Goal: Navigation & Orientation: Find specific page/section

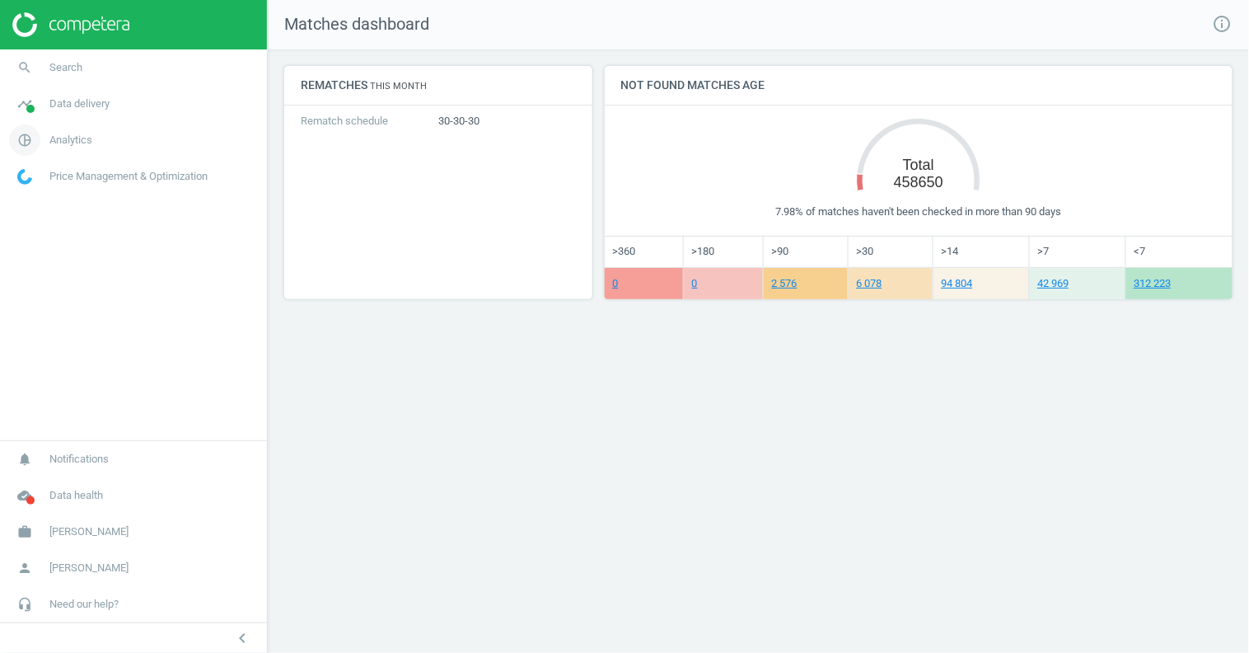
click at [76, 145] on span "Analytics" at bounding box center [70, 140] width 43 height 15
click at [44, 207] on link "Products" at bounding box center [133, 200] width 267 height 25
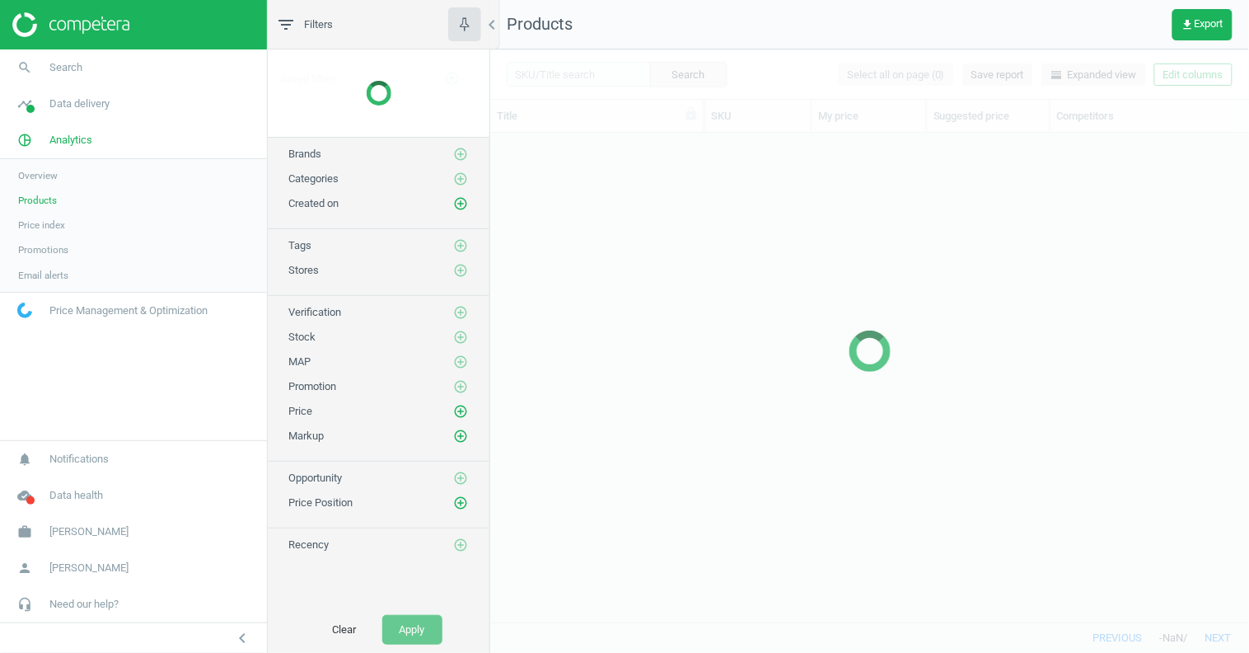
scroll to position [490, 759]
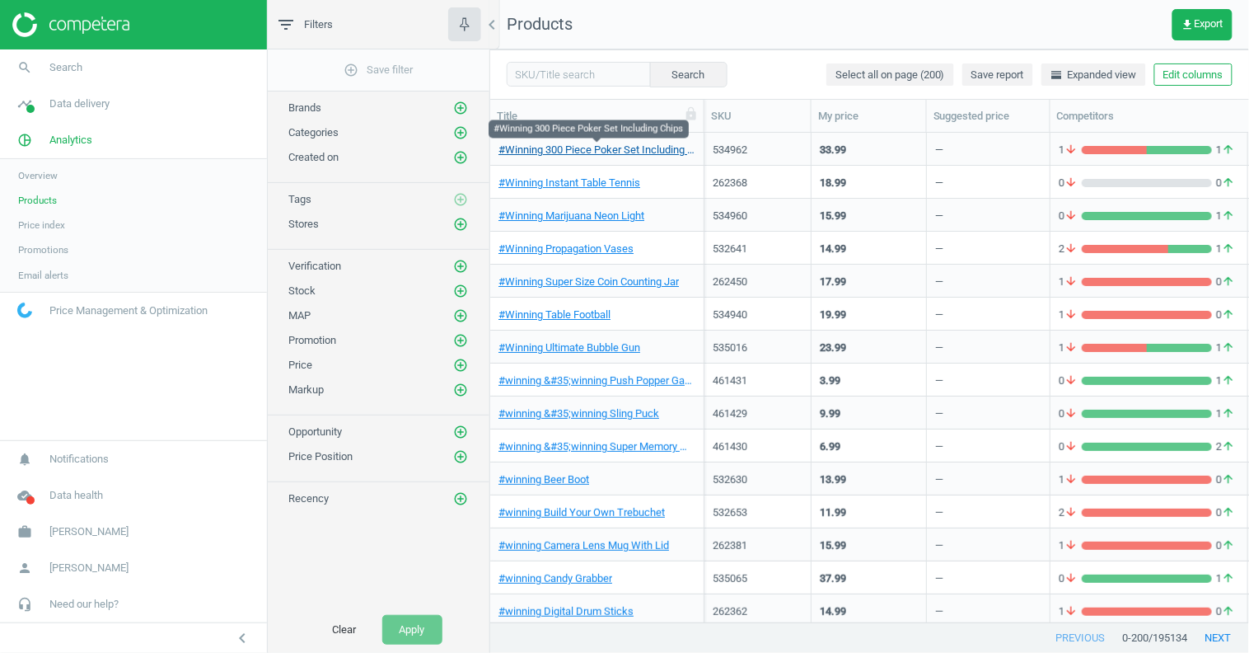
click at [605, 147] on link "#Winning 300 Piece Poker Set Including Chips" at bounding box center [597, 150] width 197 height 15
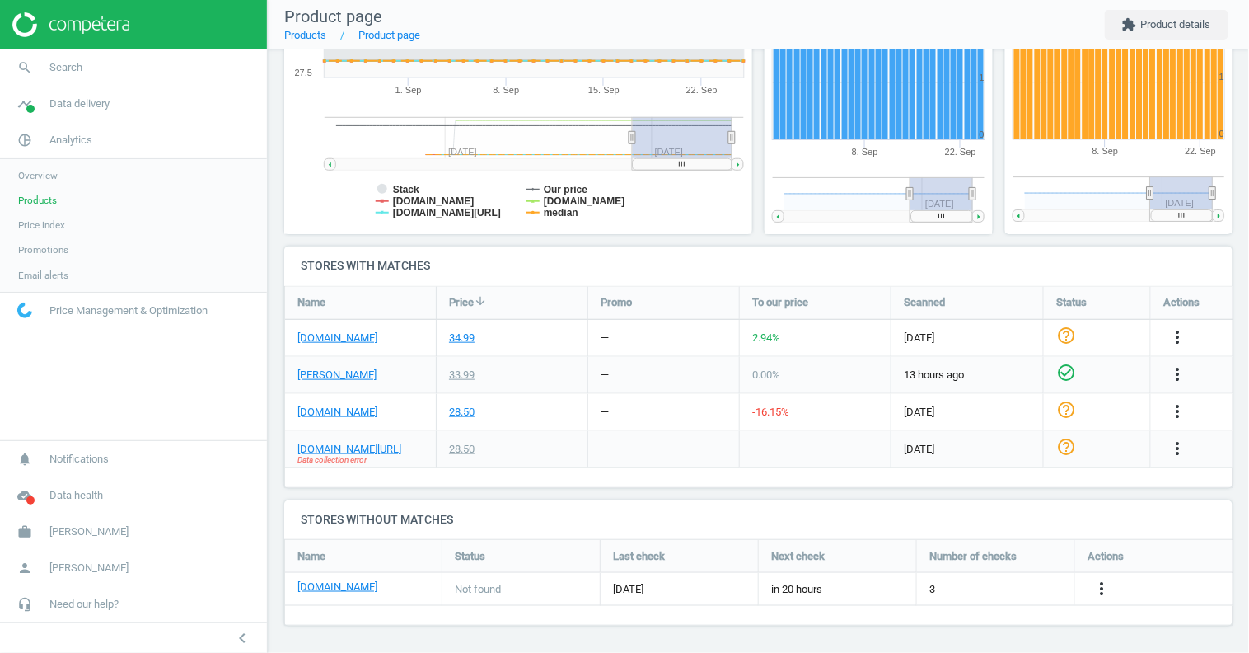
click at [43, 200] on span "Products" at bounding box center [37, 200] width 39 height 13
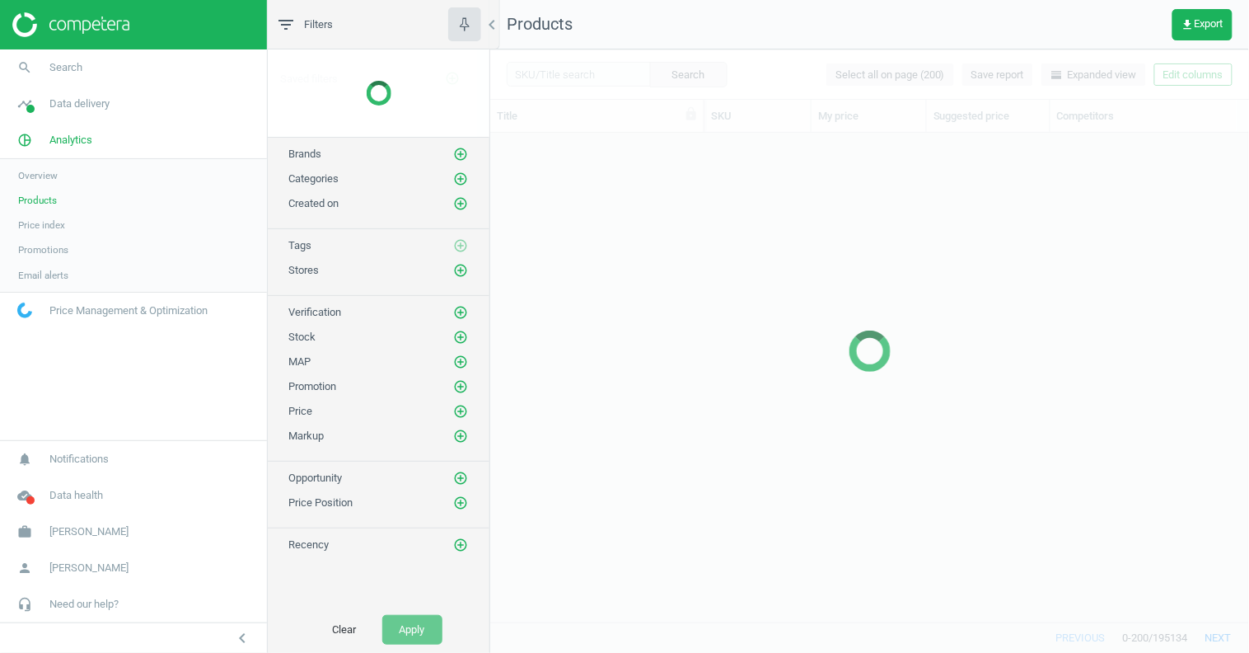
scroll to position [490, 759]
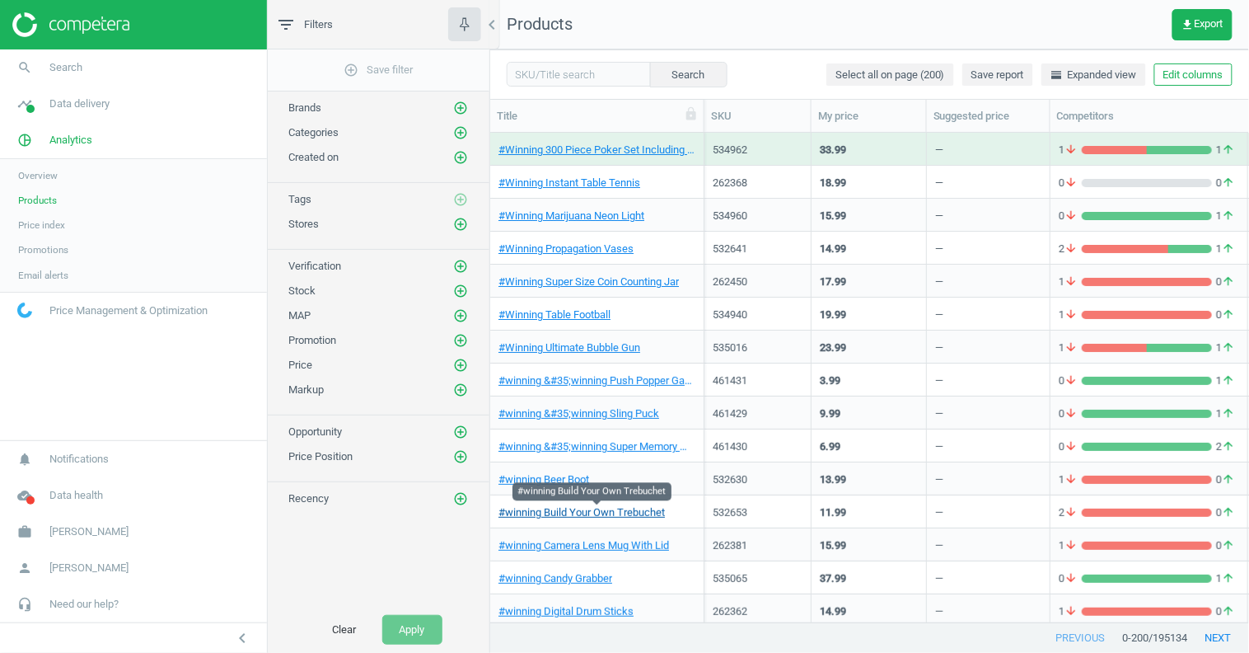
click at [572, 506] on link "#winning Build Your Own Trebuchet" at bounding box center [582, 512] width 166 height 15
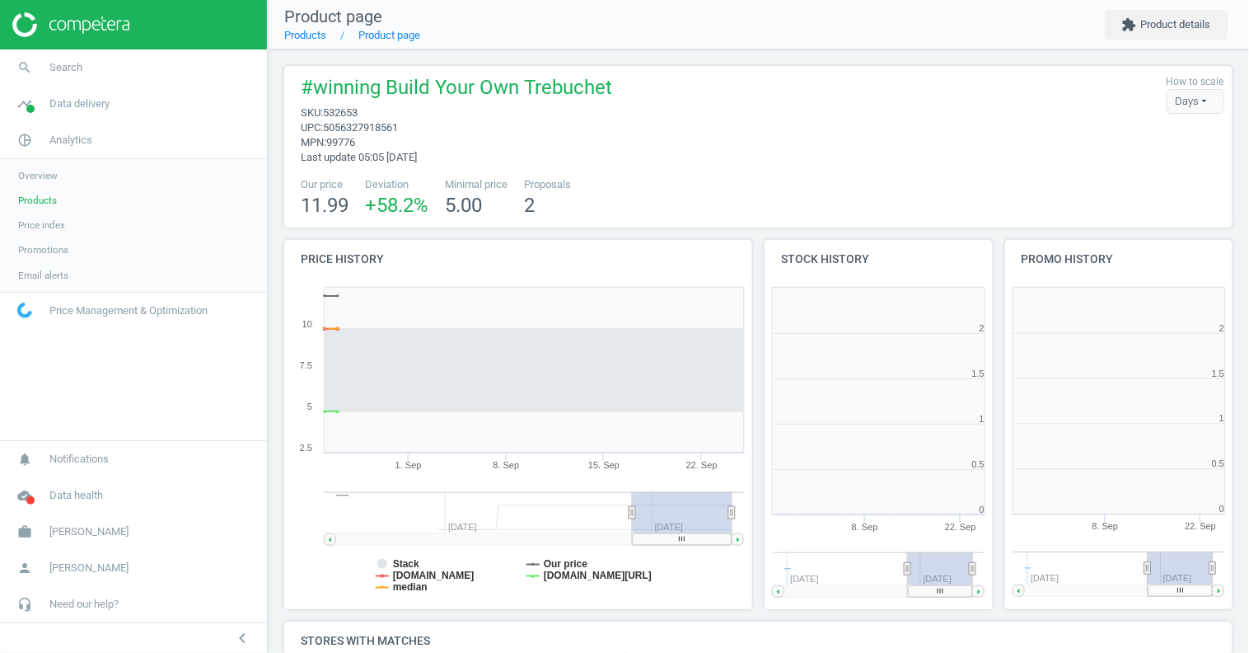
scroll to position [8, 7]
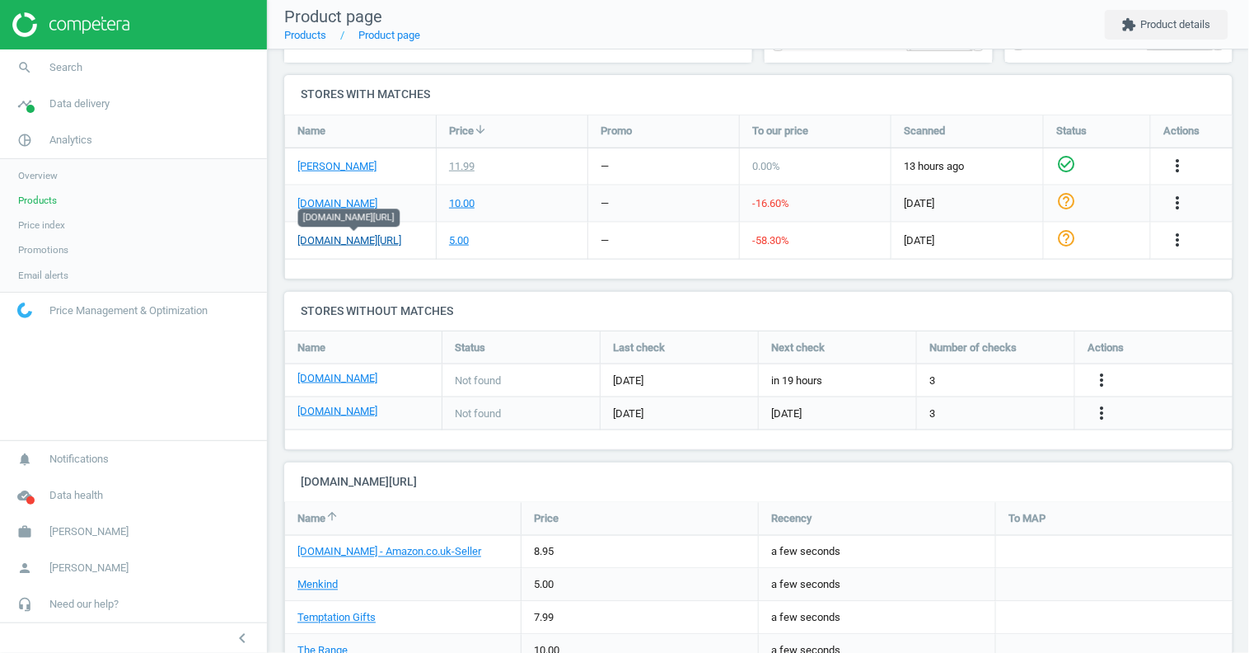
click at [361, 243] on link "[DOMAIN_NAME][URL]" at bounding box center [350, 240] width 104 height 15
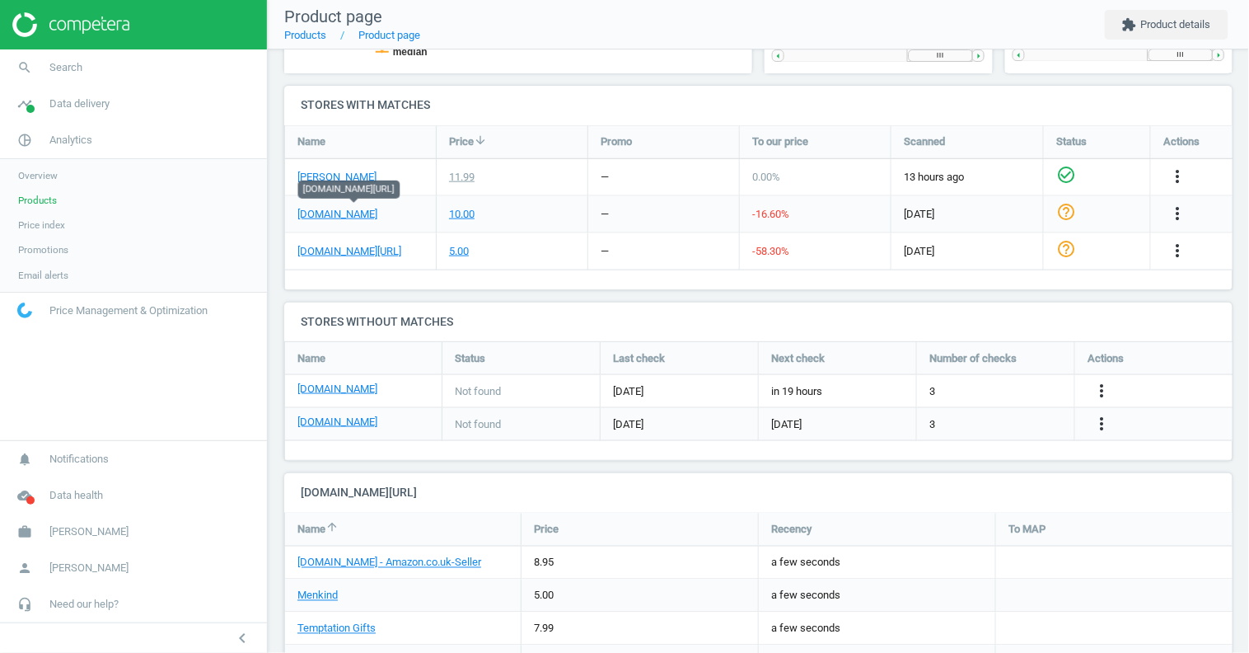
scroll to position [532, 0]
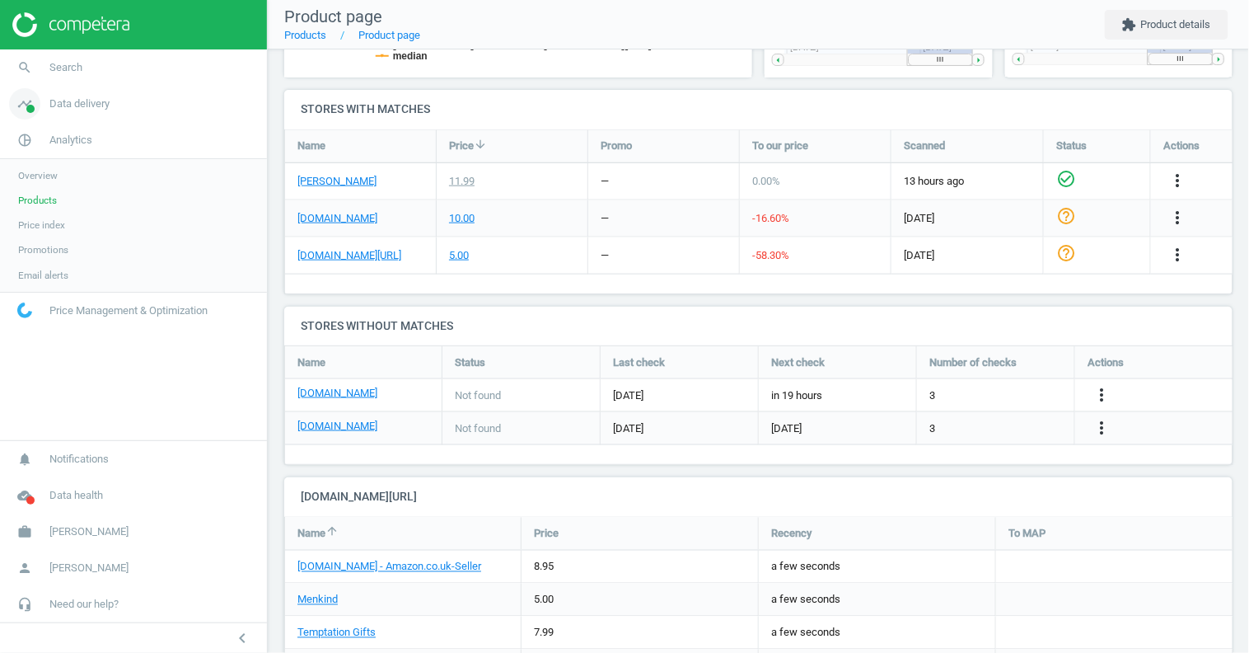
click at [74, 115] on link "timeline Data delivery" at bounding box center [133, 104] width 267 height 36
click at [75, 282] on span "Scanning configuration" at bounding box center [66, 288] width 97 height 13
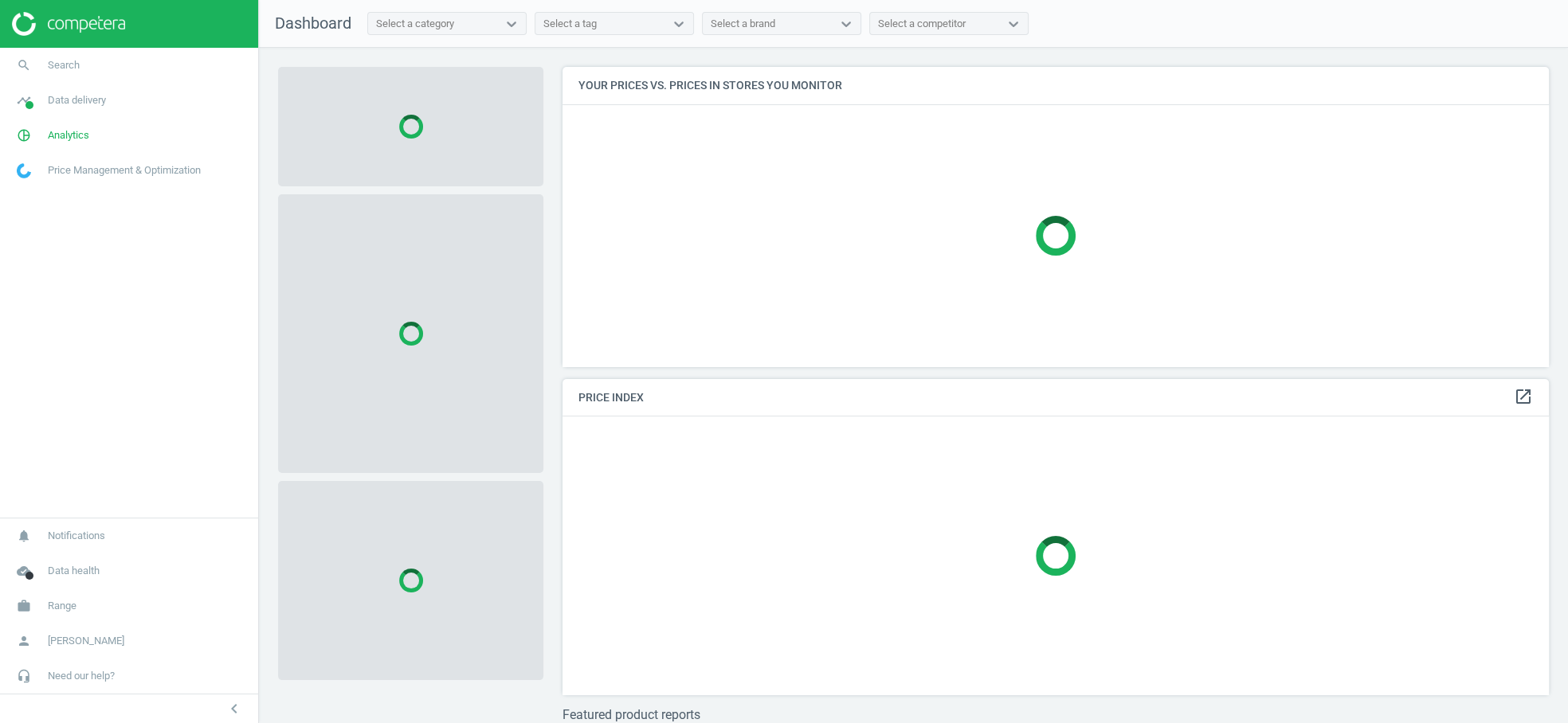
scroll to position [327, 1001]
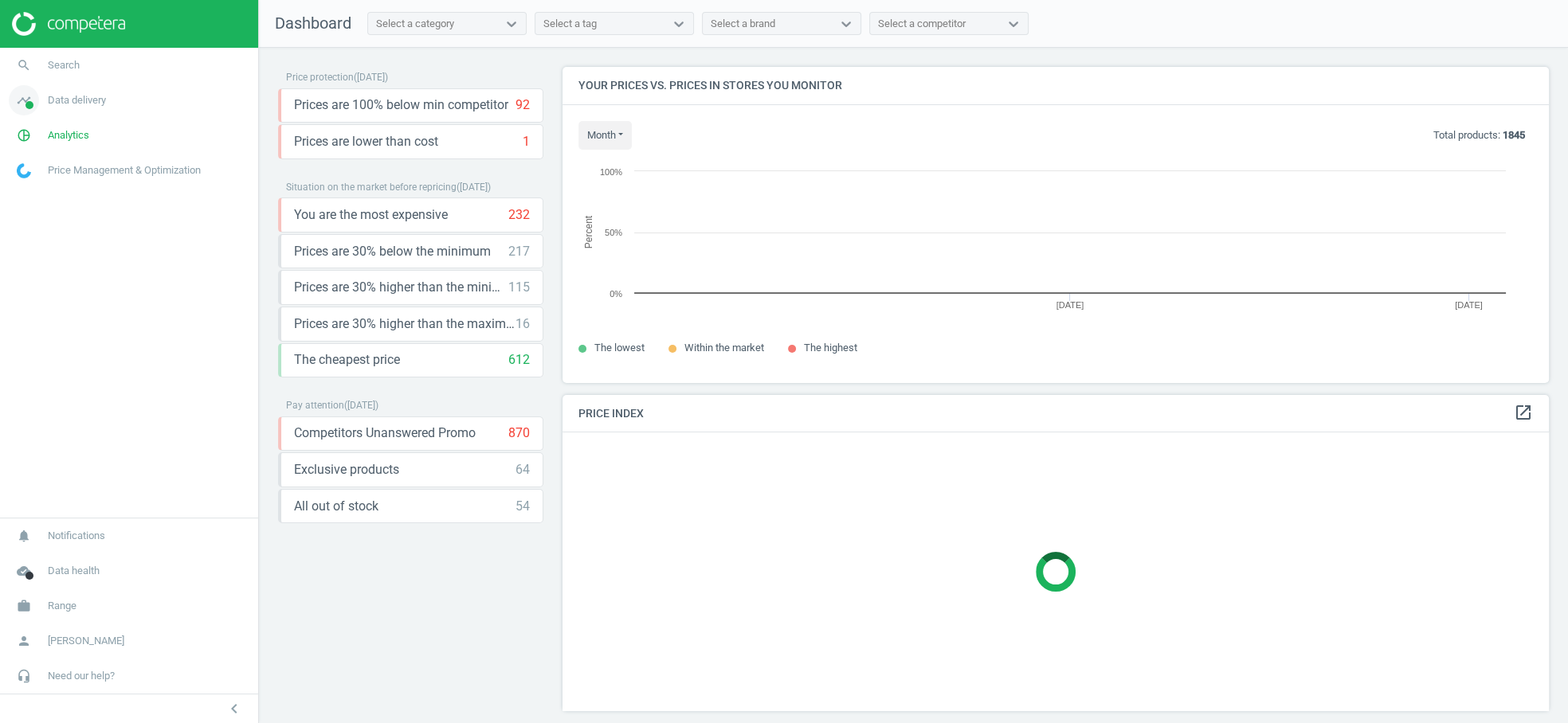
click at [86, 100] on span "Data delivery" at bounding box center [76, 100] width 58 height 14
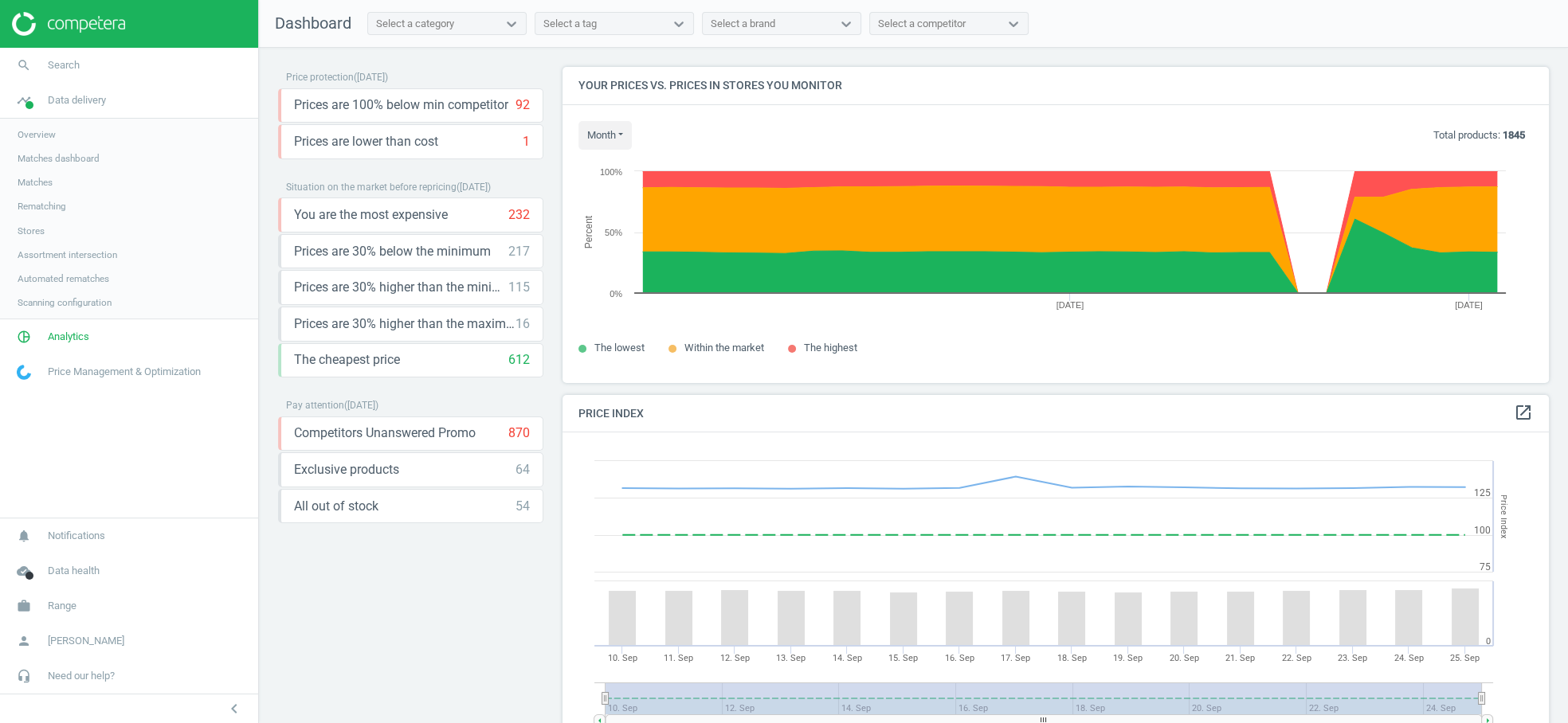
scroll to position [394, 1001]
click at [44, 136] on span "Overview" at bounding box center [37, 134] width 39 height 13
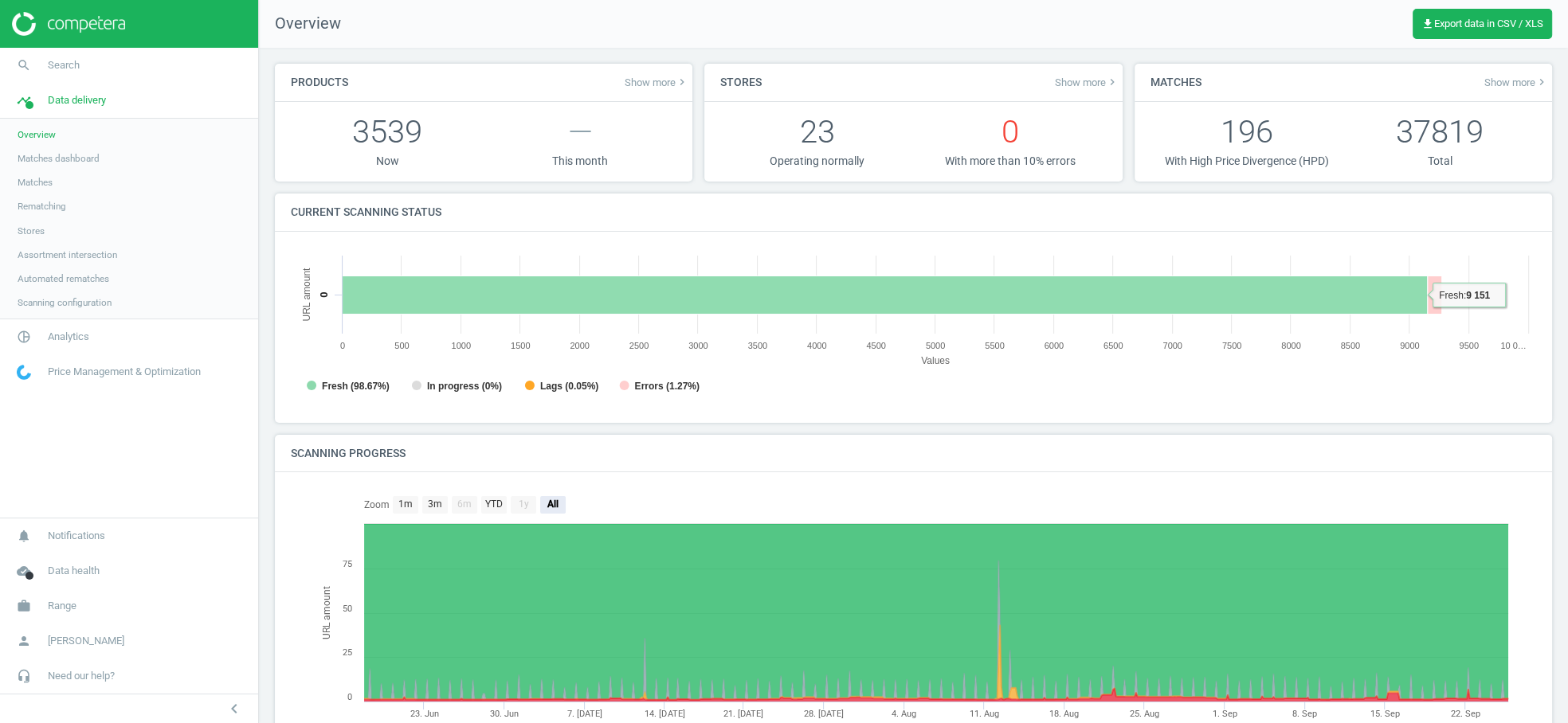
scroll to position [8, 8]
click at [26, 229] on span "Stores" at bounding box center [31, 230] width 27 height 13
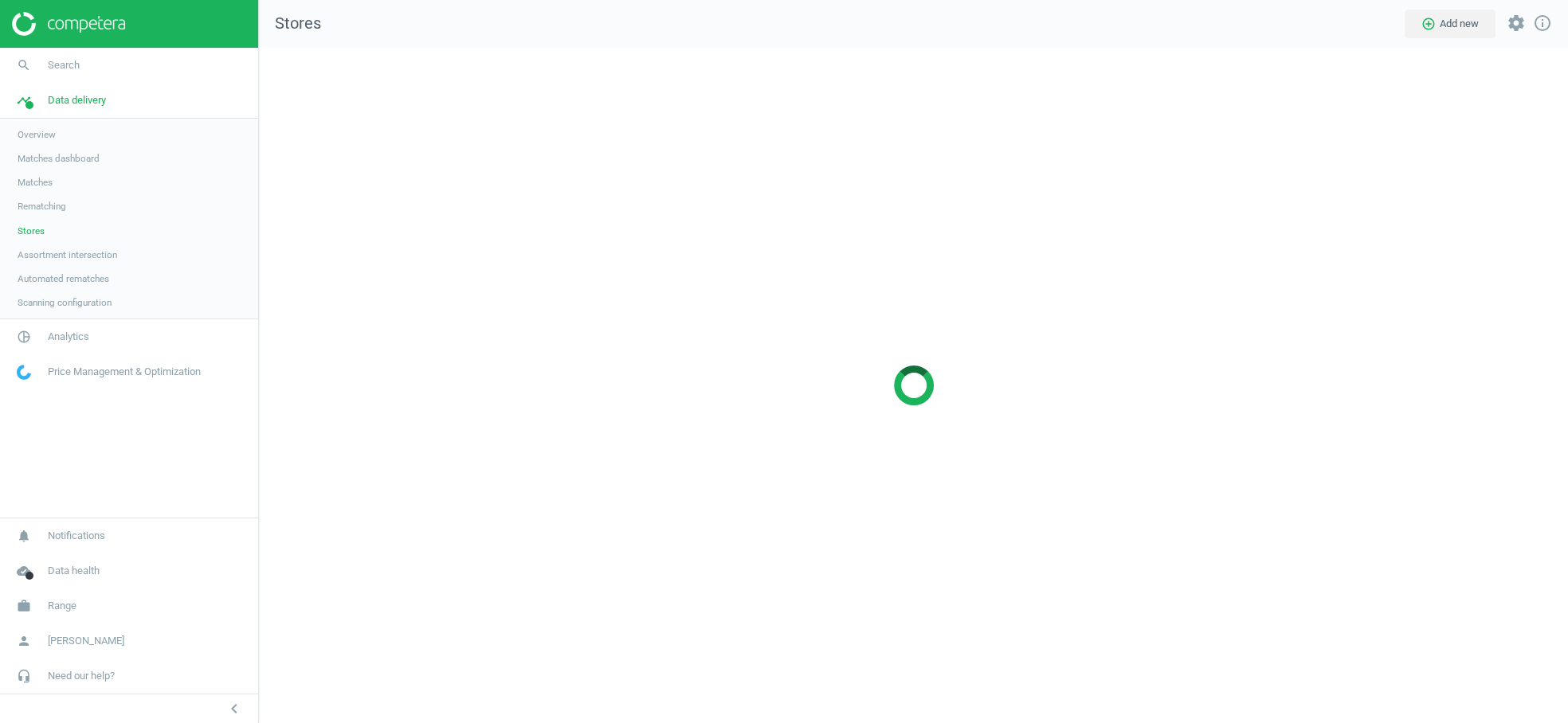
scroll to position [703, 1336]
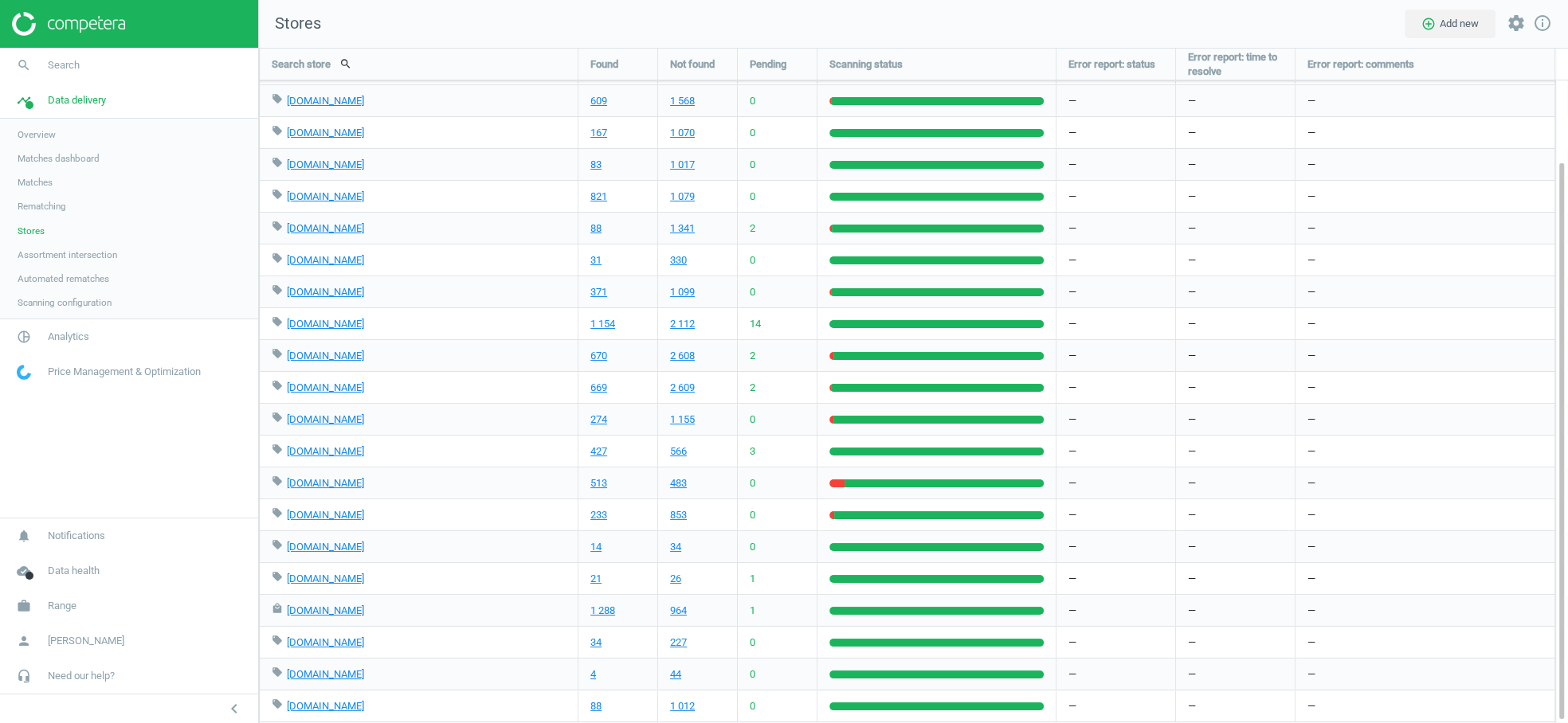
click at [56, 130] on span "Overview" at bounding box center [37, 134] width 39 height 13
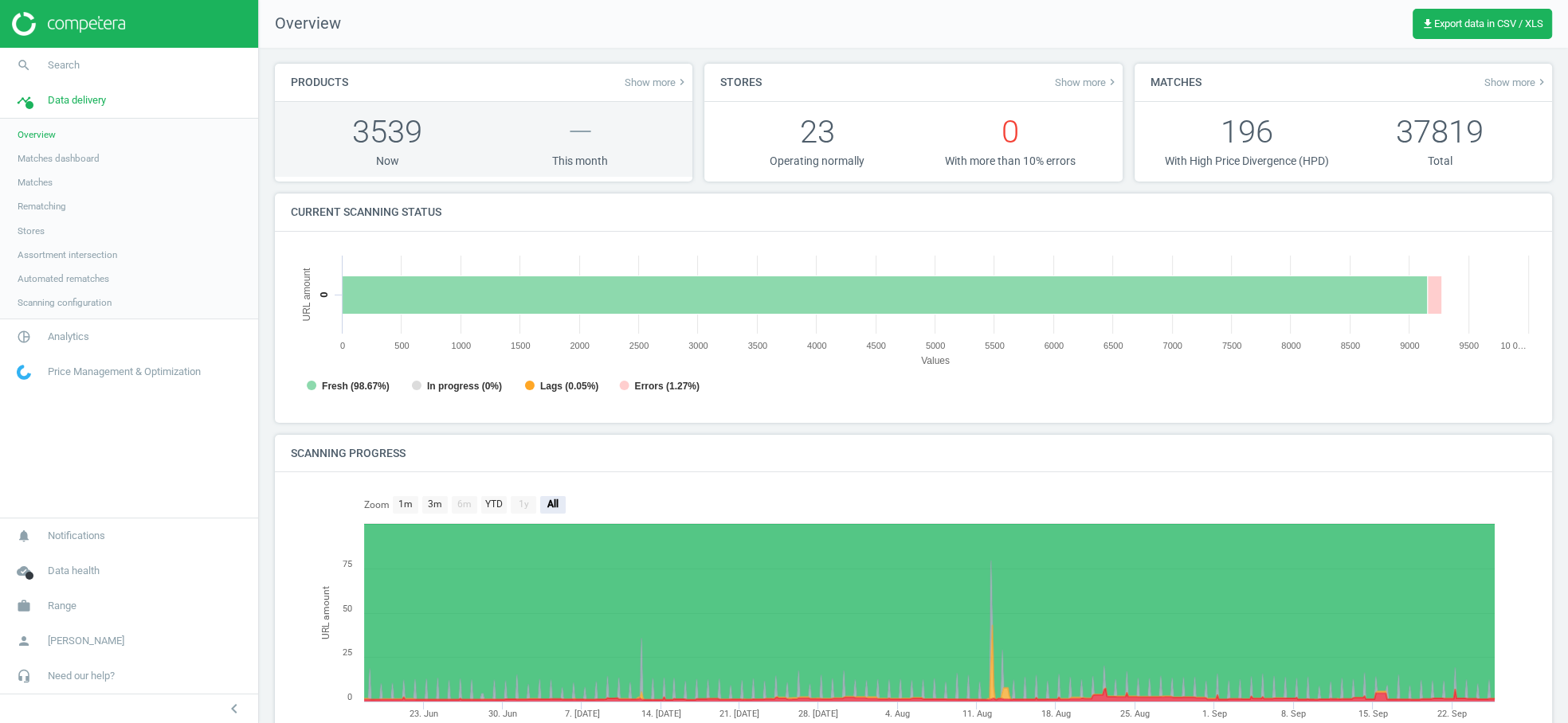
scroll to position [347, 1260]
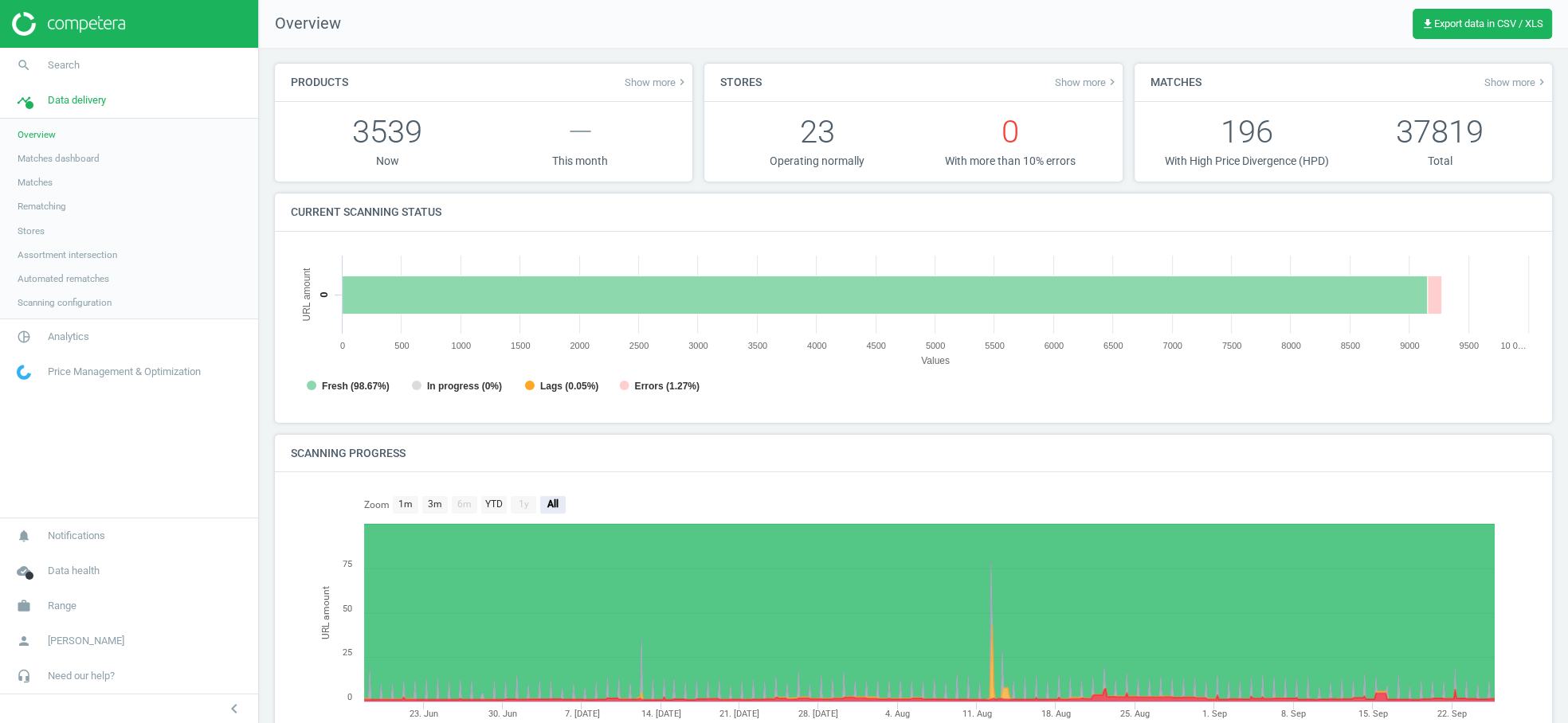
click at [46, 277] on span "Automated rematches" at bounding box center [63, 278] width 92 height 13
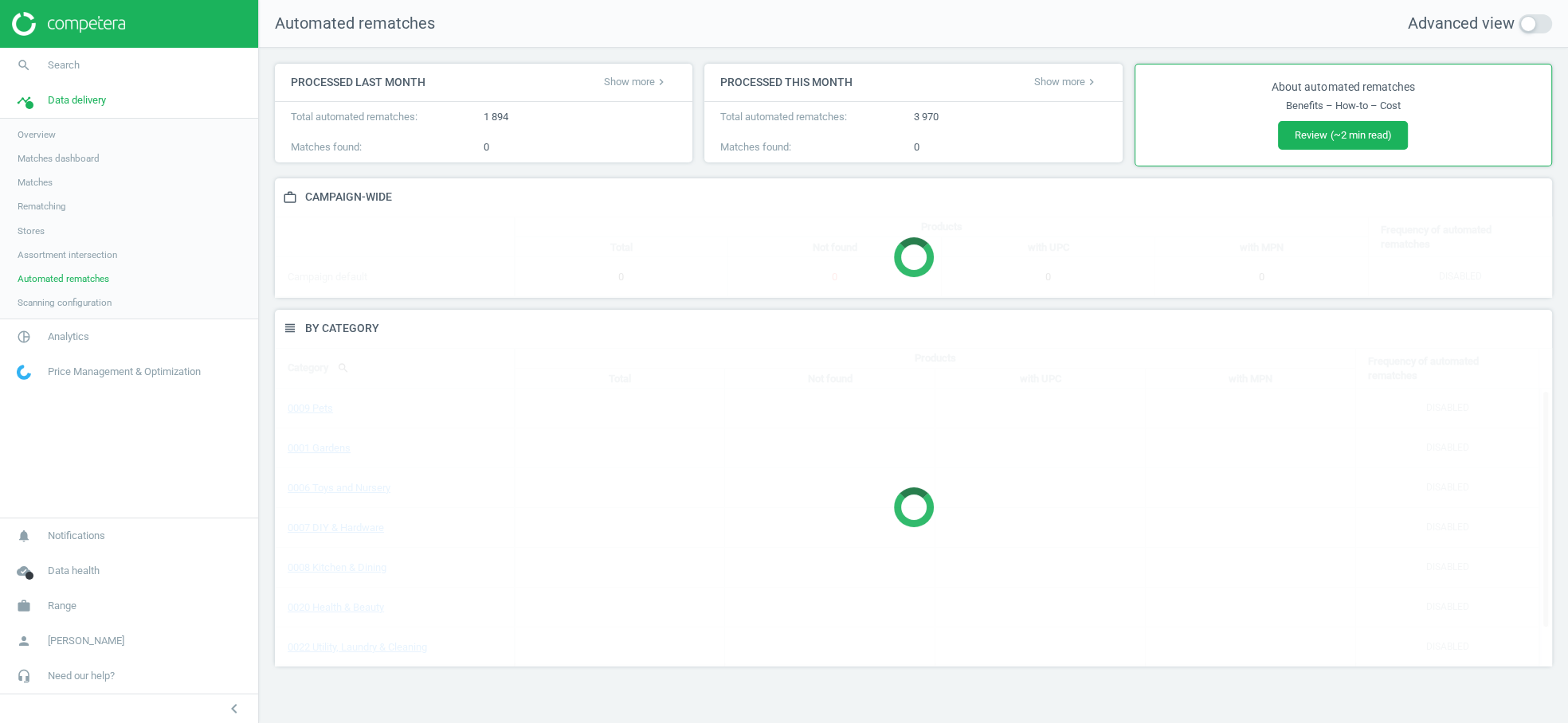
scroll to position [384, 1304]
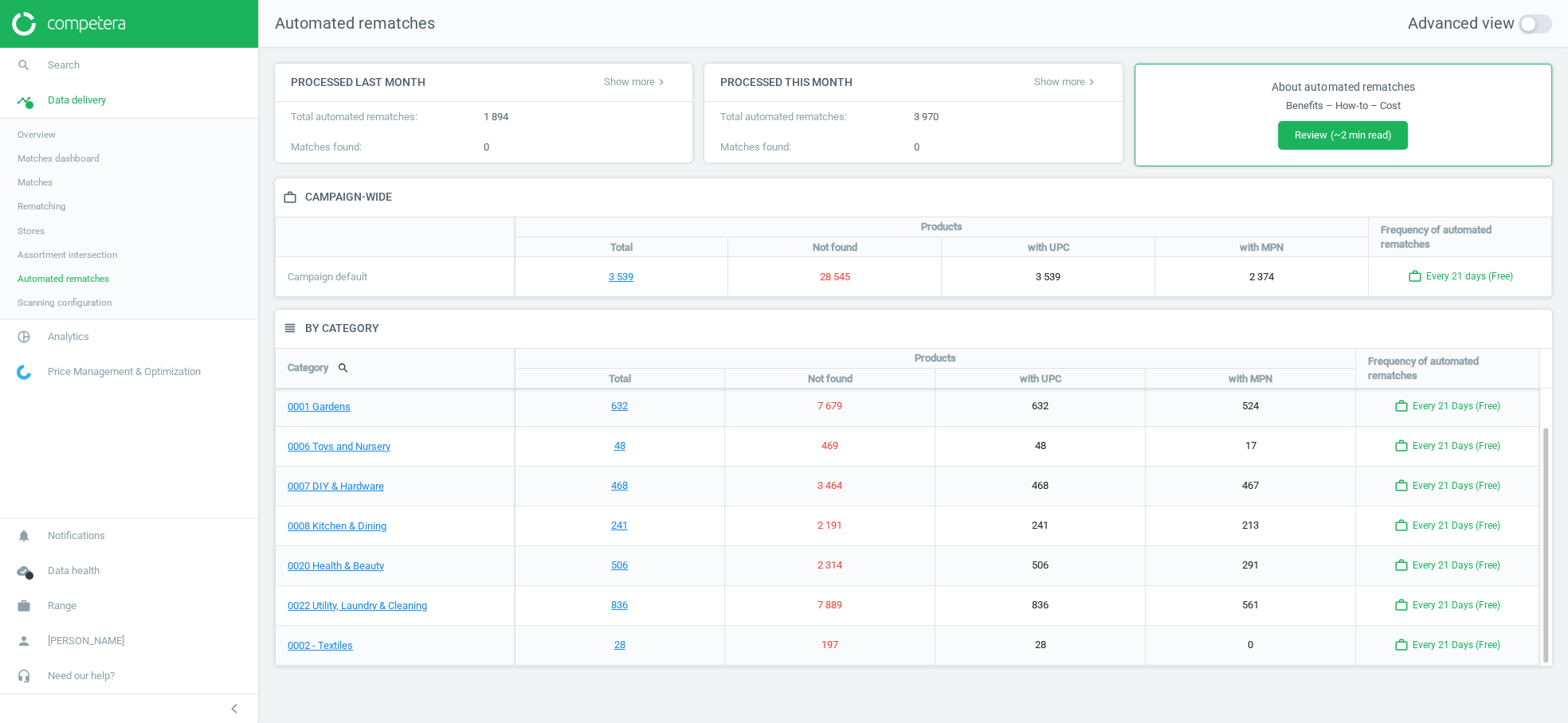
click at [63, 304] on span "Scanning configuration" at bounding box center [64, 303] width 94 height 13
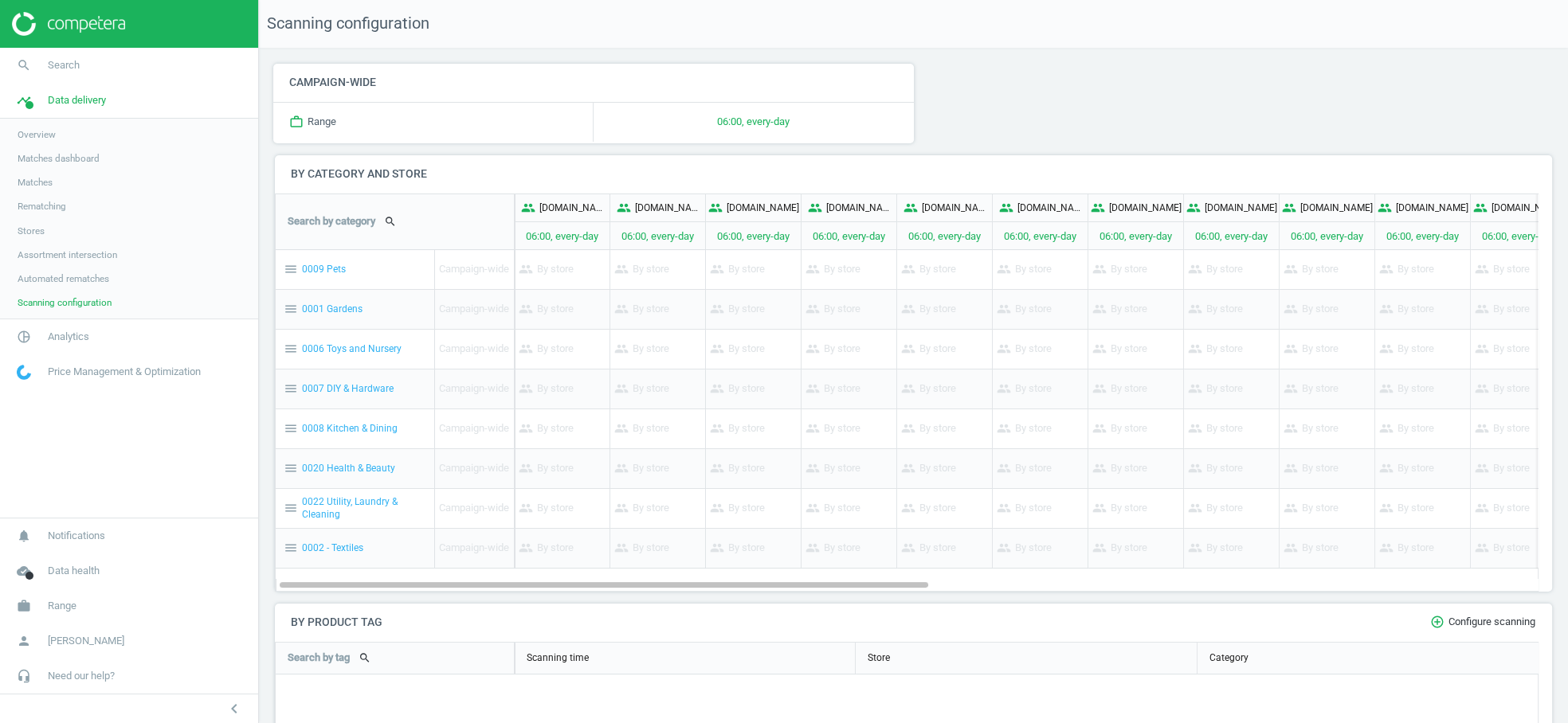
click at [72, 275] on span "Automated rematches" at bounding box center [63, 278] width 92 height 13
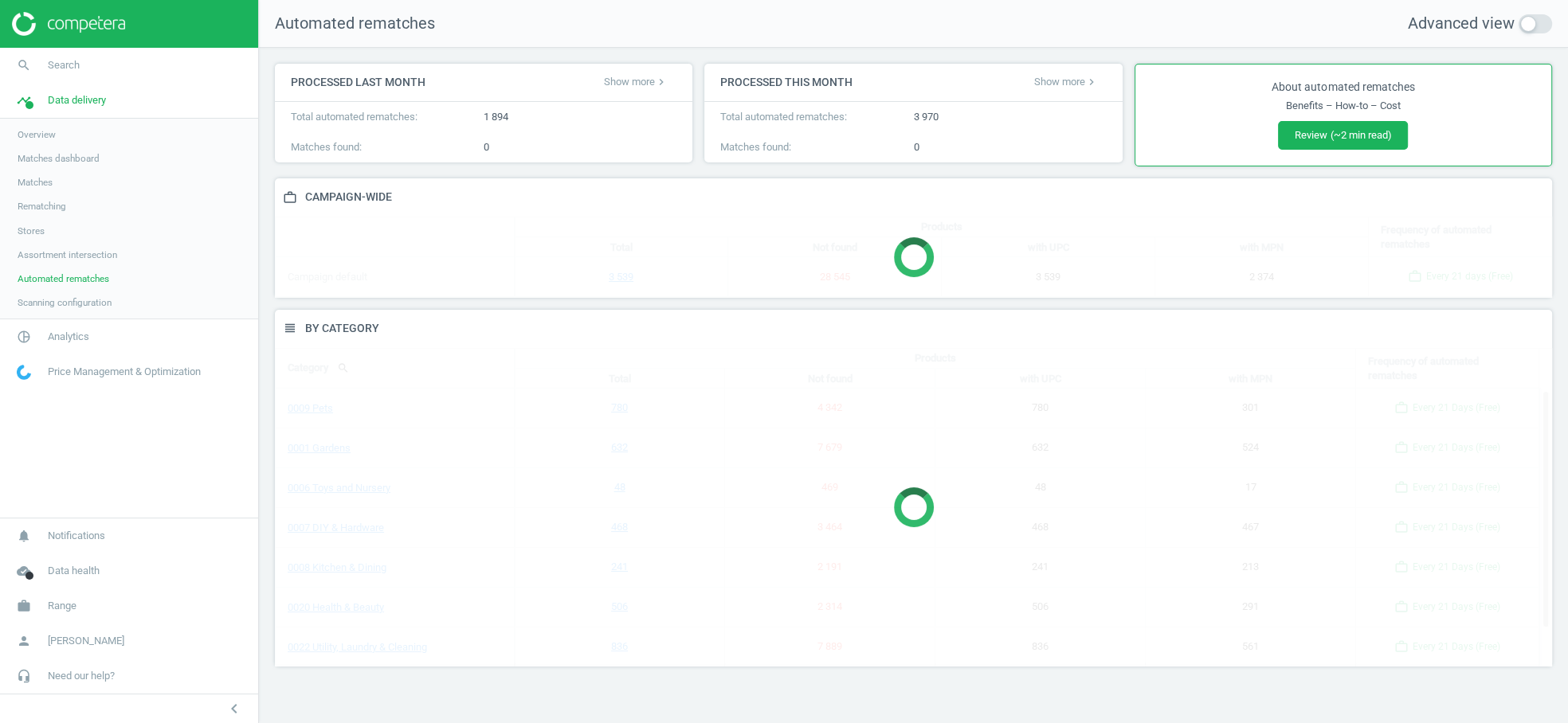
scroll to position [384, 1304]
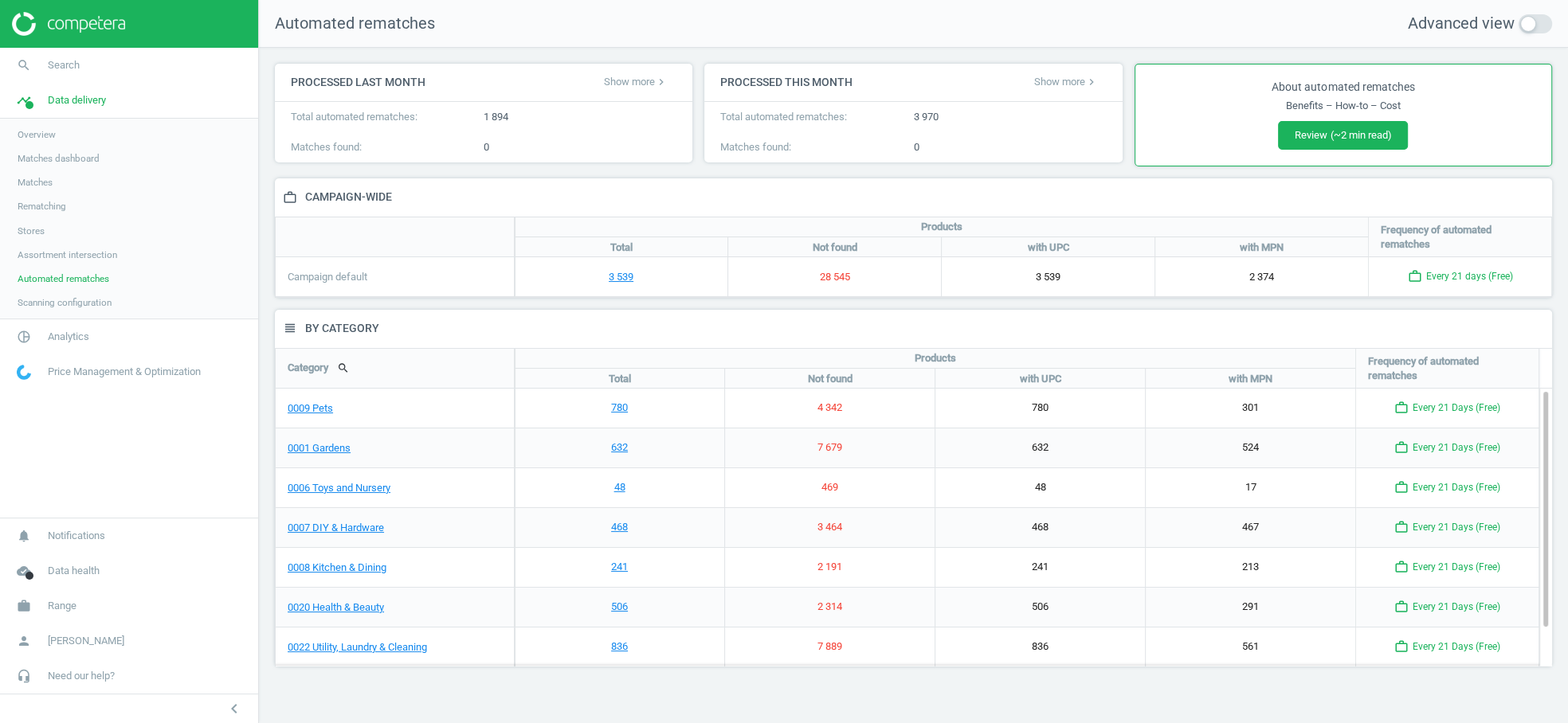
click at [48, 198] on link "Rematching" at bounding box center [129, 206] width 258 height 24
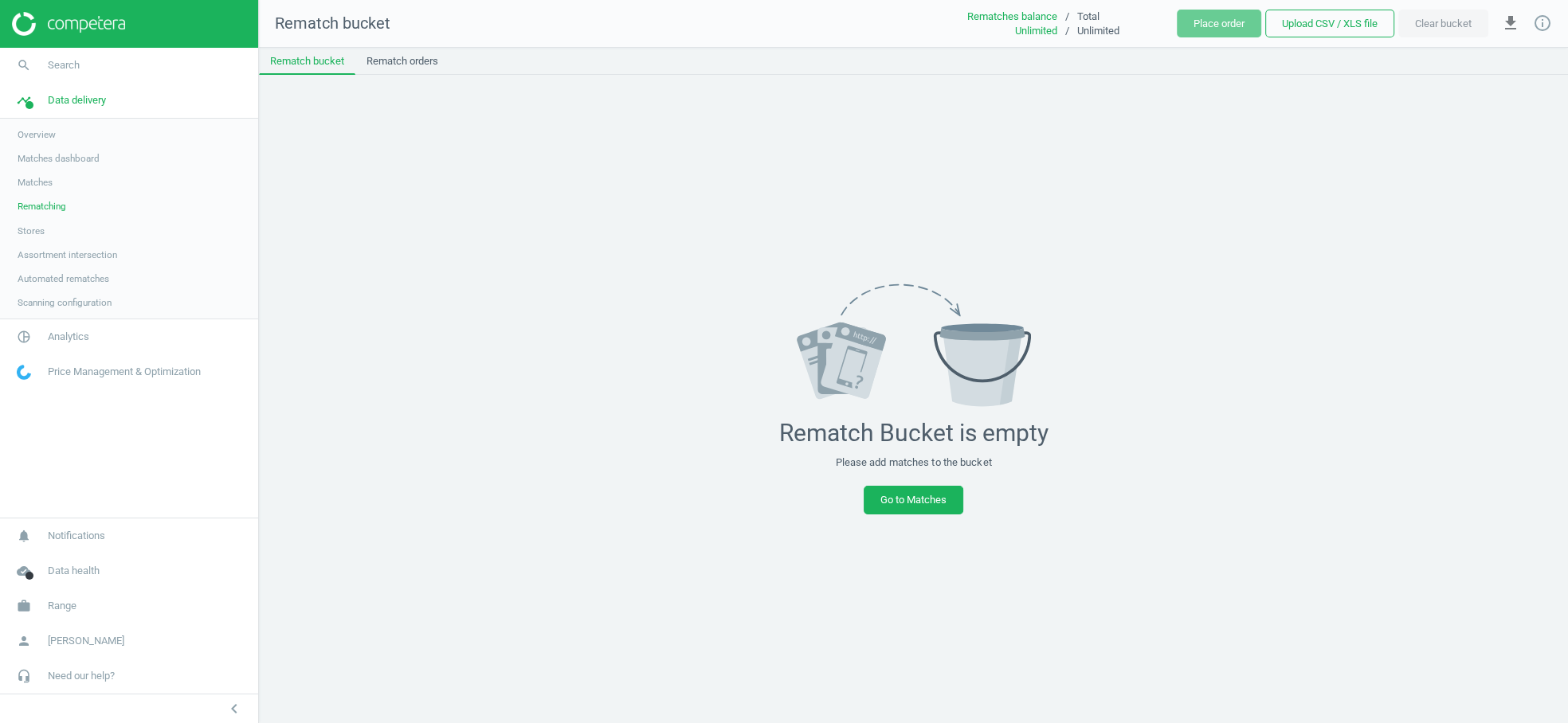
click at [69, 283] on span "Automated rematches" at bounding box center [63, 278] width 92 height 13
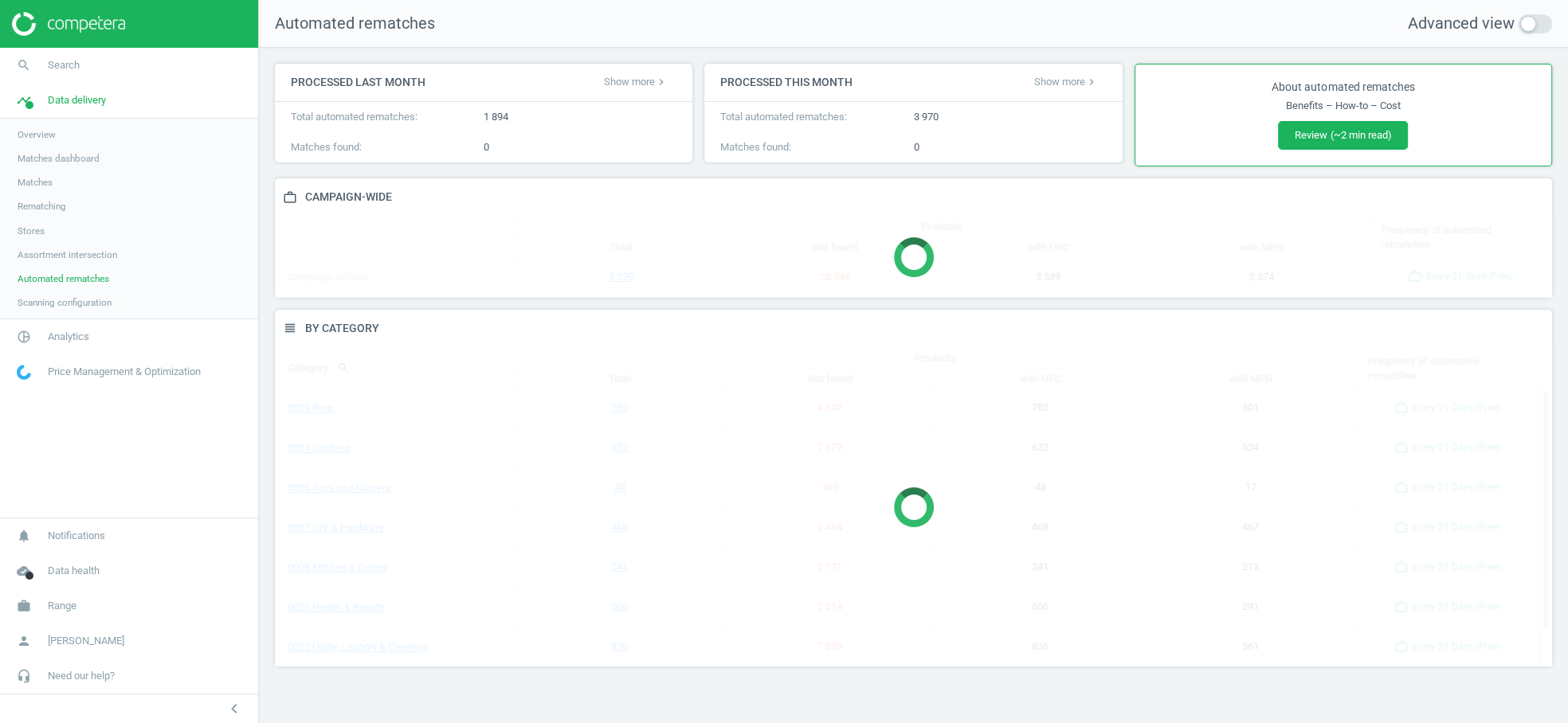
scroll to position [384, 1304]
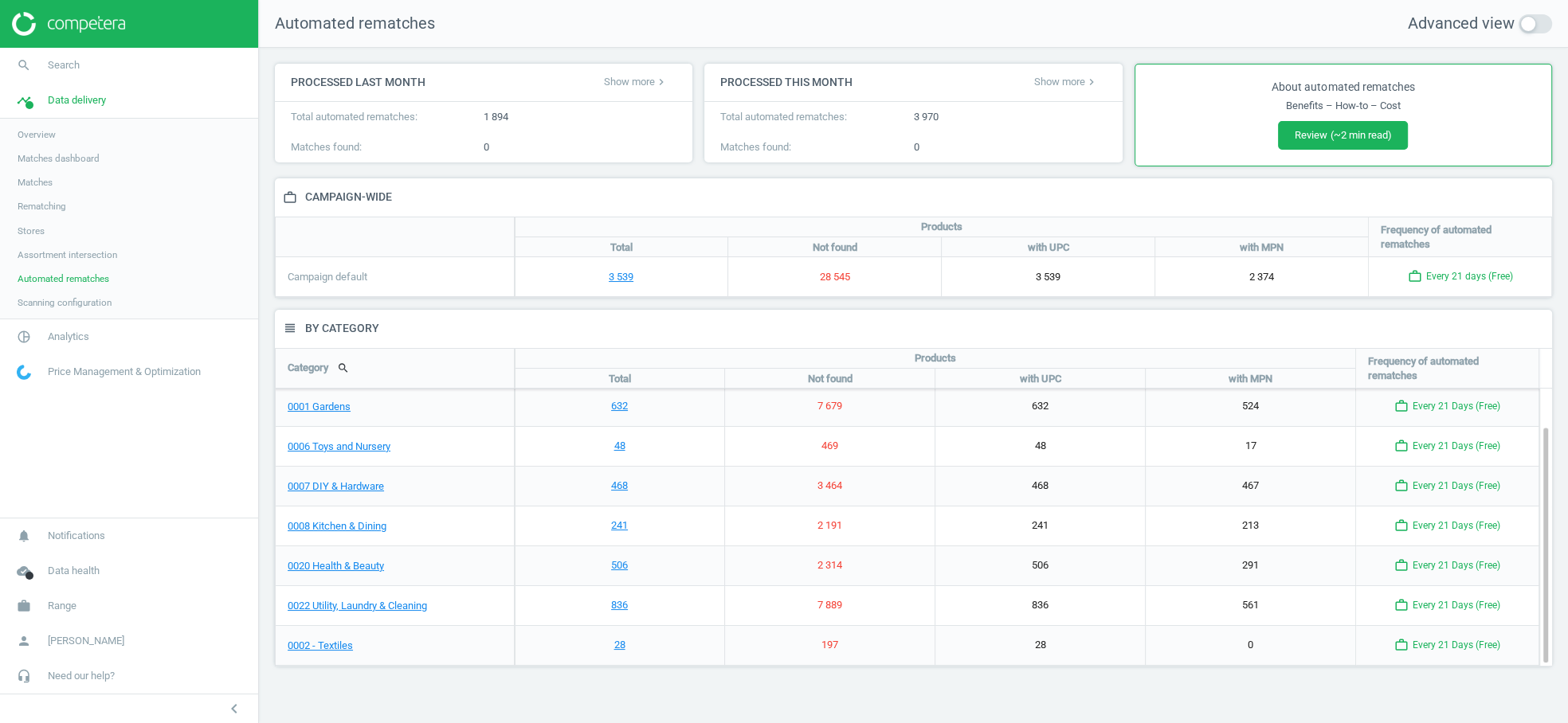
click at [34, 207] on span "Rematching" at bounding box center [42, 206] width 48 height 13
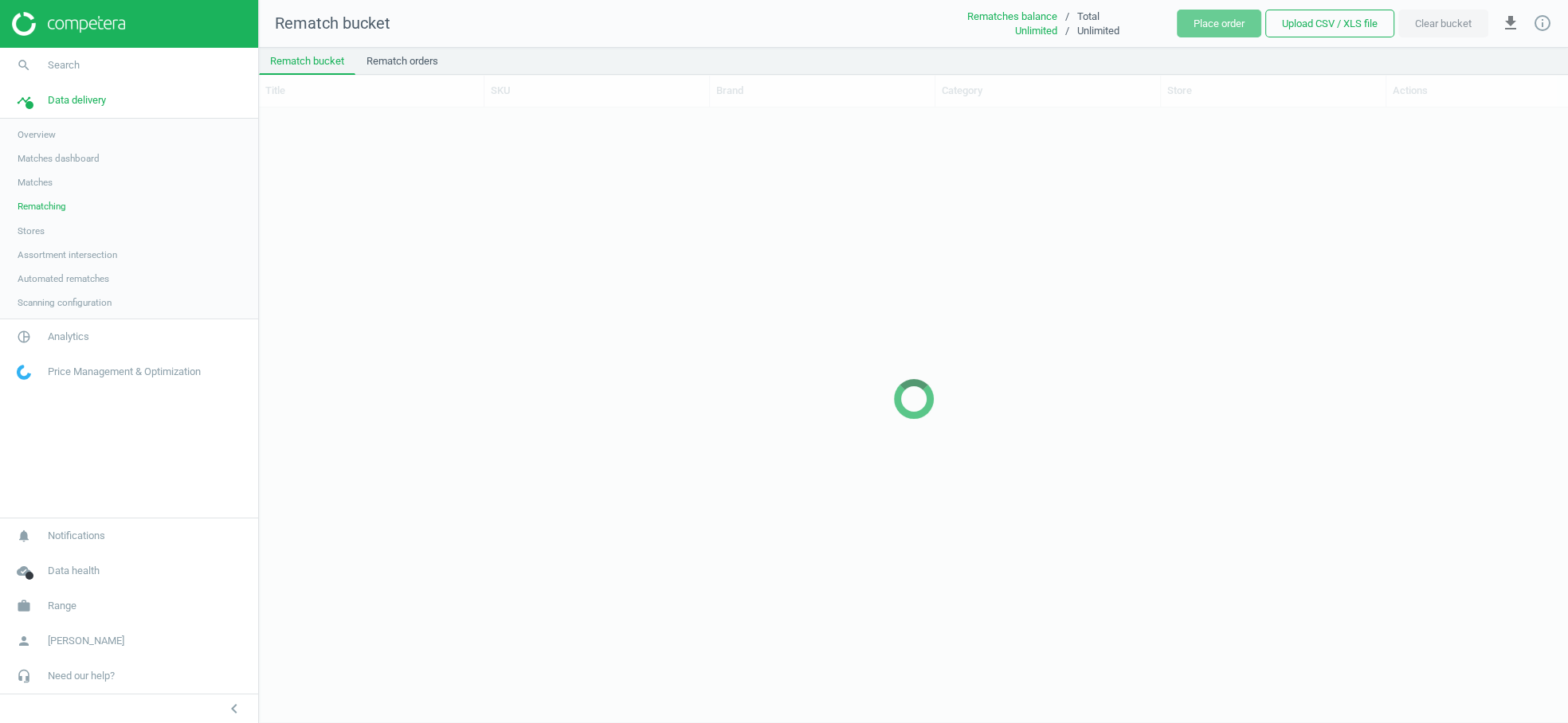
scroll to position [590, 1295]
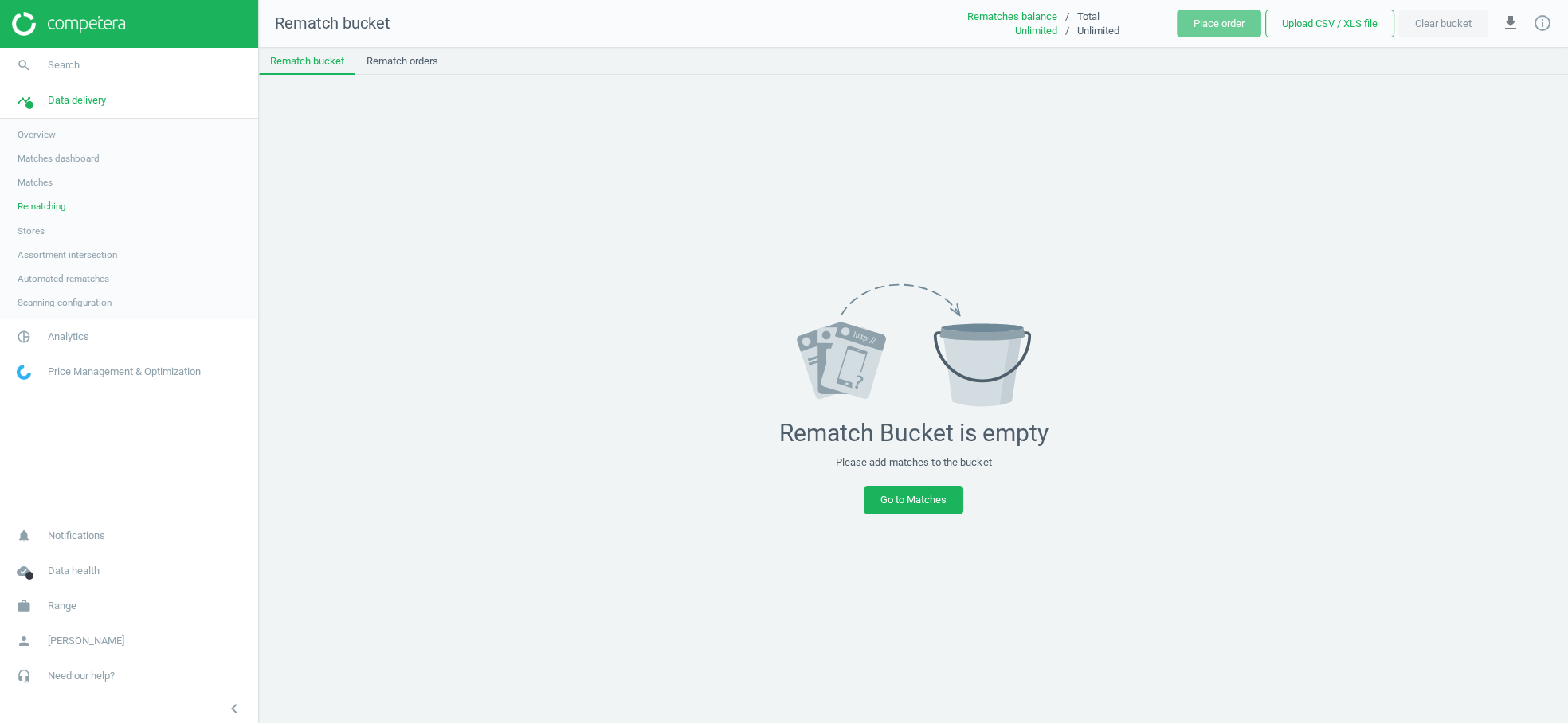
click at [64, 251] on span "Assortment intersection" at bounding box center [67, 254] width 100 height 13
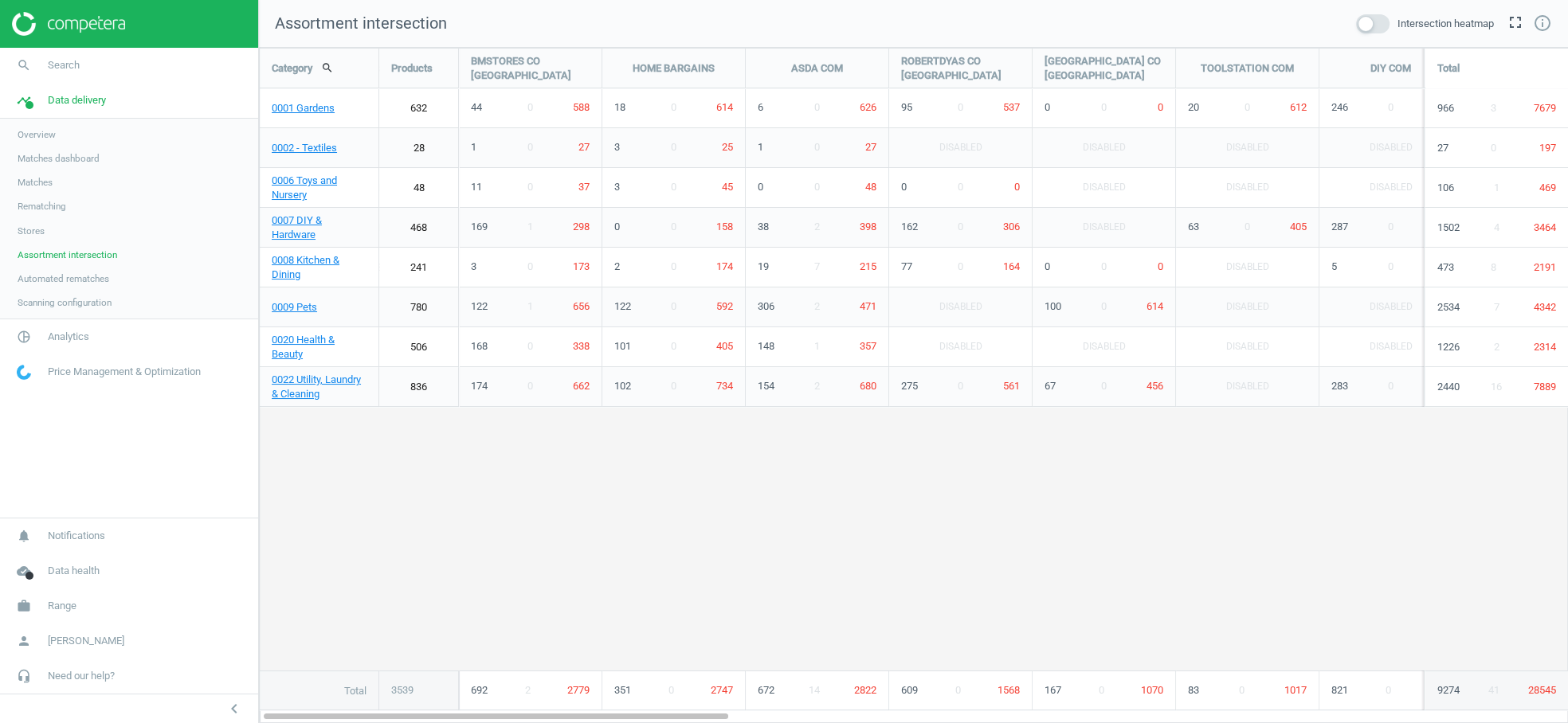
scroll to position [704, 1336]
click at [72, 300] on span "Scanning configuration" at bounding box center [64, 303] width 94 height 13
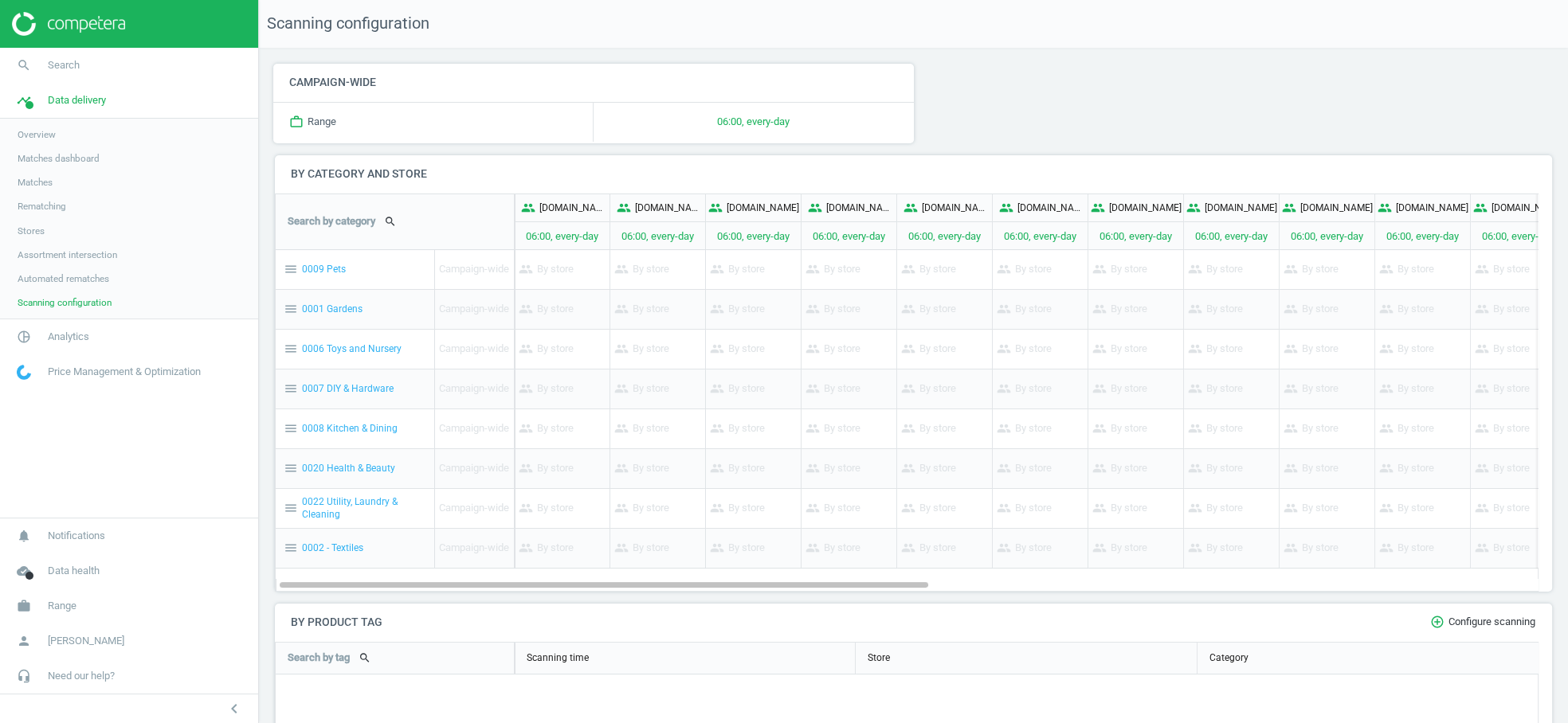
click at [73, 283] on span "Automated rematches" at bounding box center [63, 278] width 92 height 13
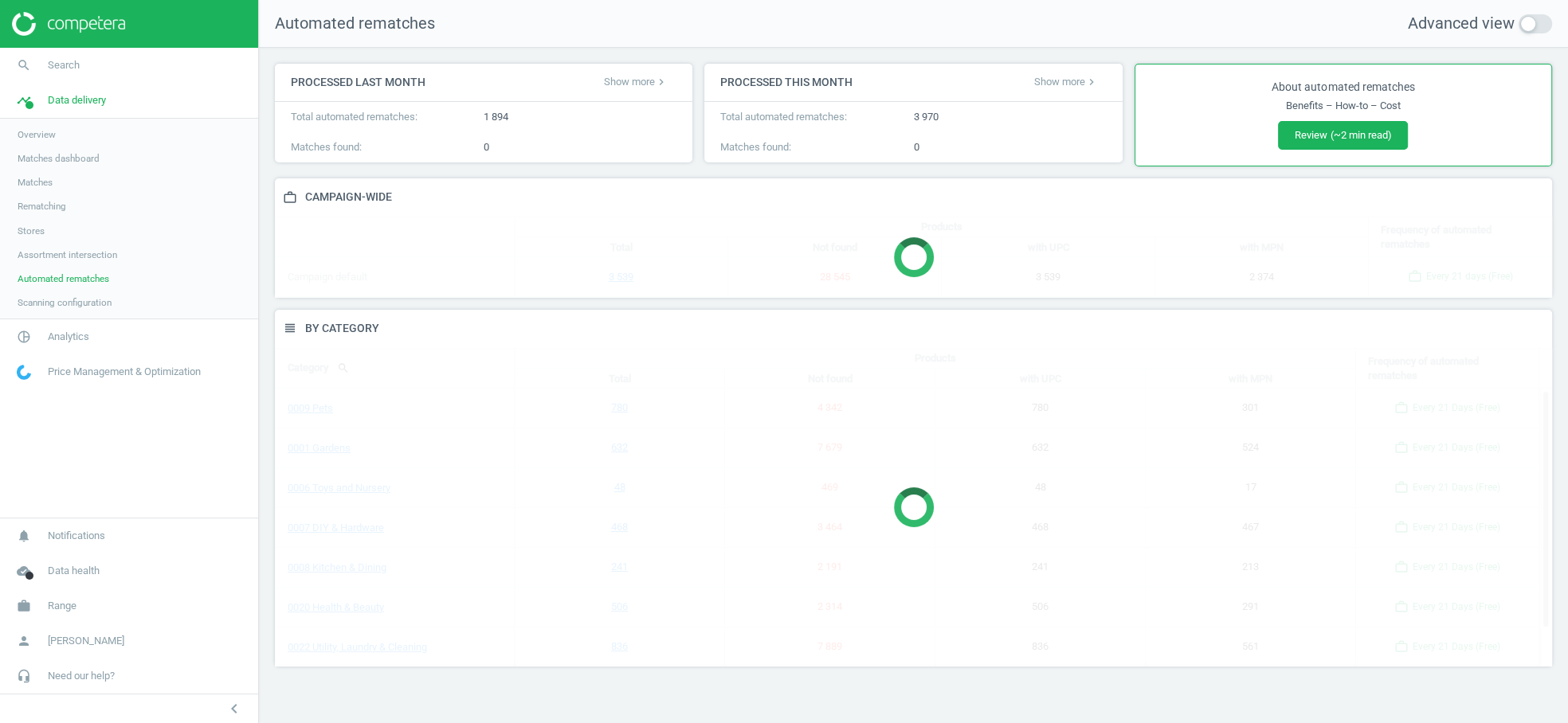
scroll to position [384, 1304]
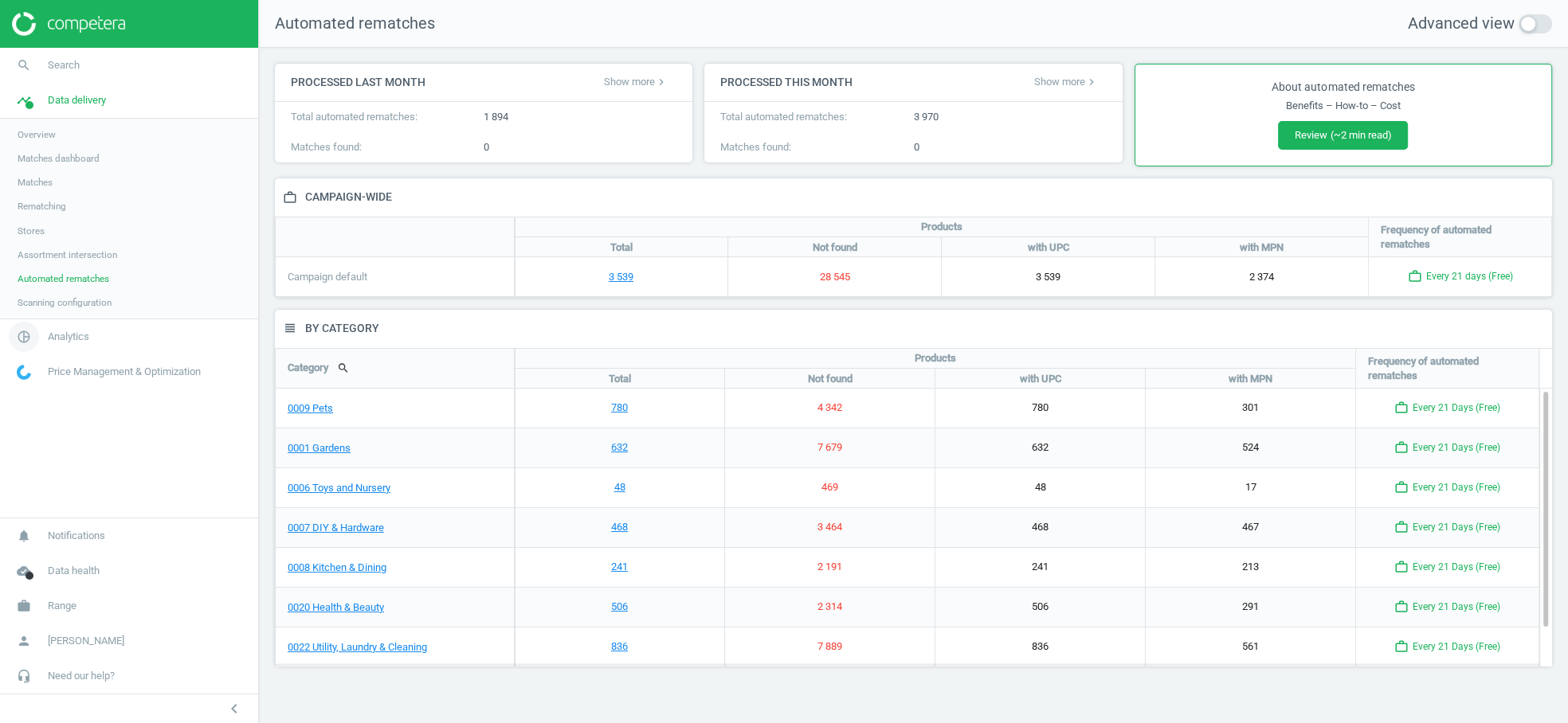
click at [54, 335] on span "Analytics" at bounding box center [68, 336] width 42 height 14
click at [88, 641] on span "[PERSON_NAME]" at bounding box center [85, 641] width 76 height 14
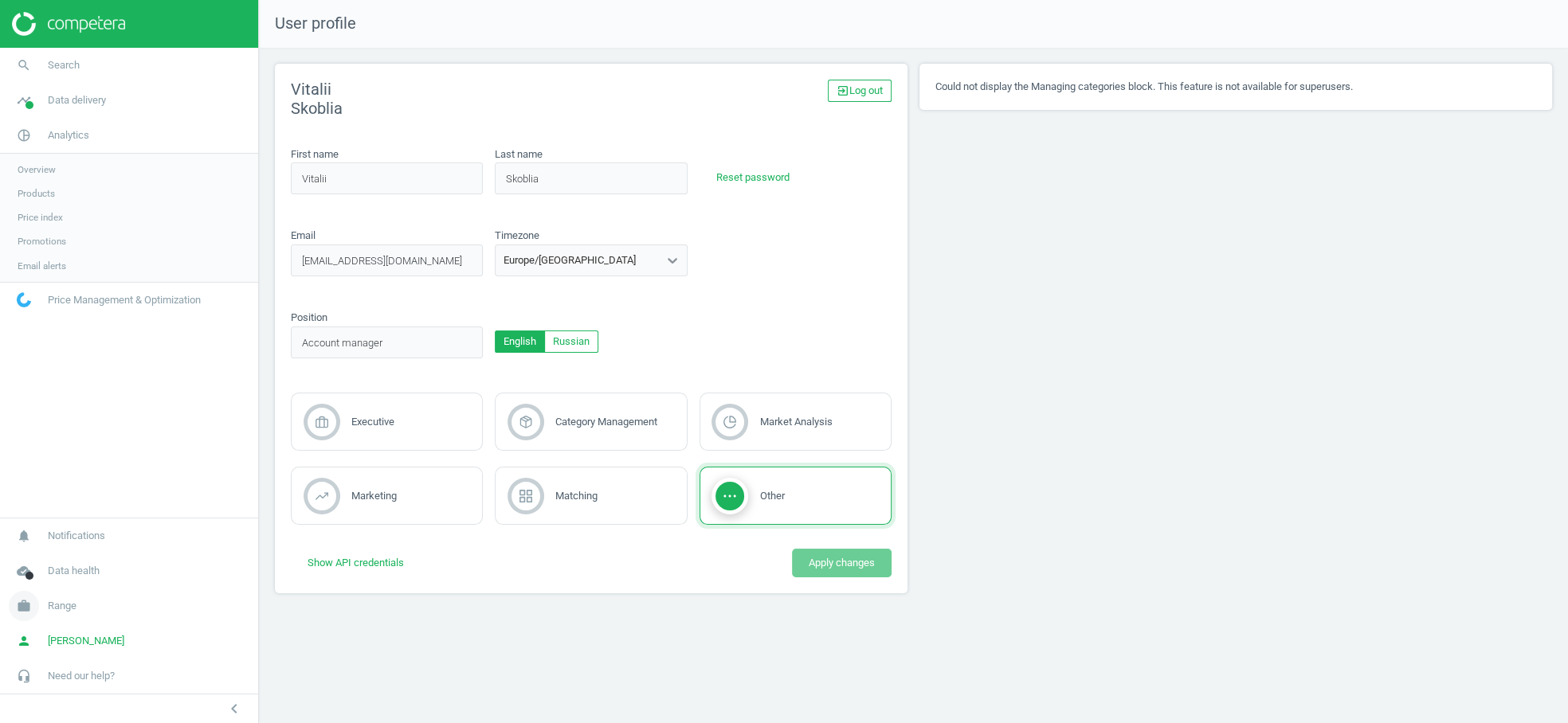
click at [66, 607] on span "Range" at bounding box center [62, 606] width 29 height 14
click at [69, 587] on span "Campaign settings" at bounding box center [56, 583] width 78 height 13
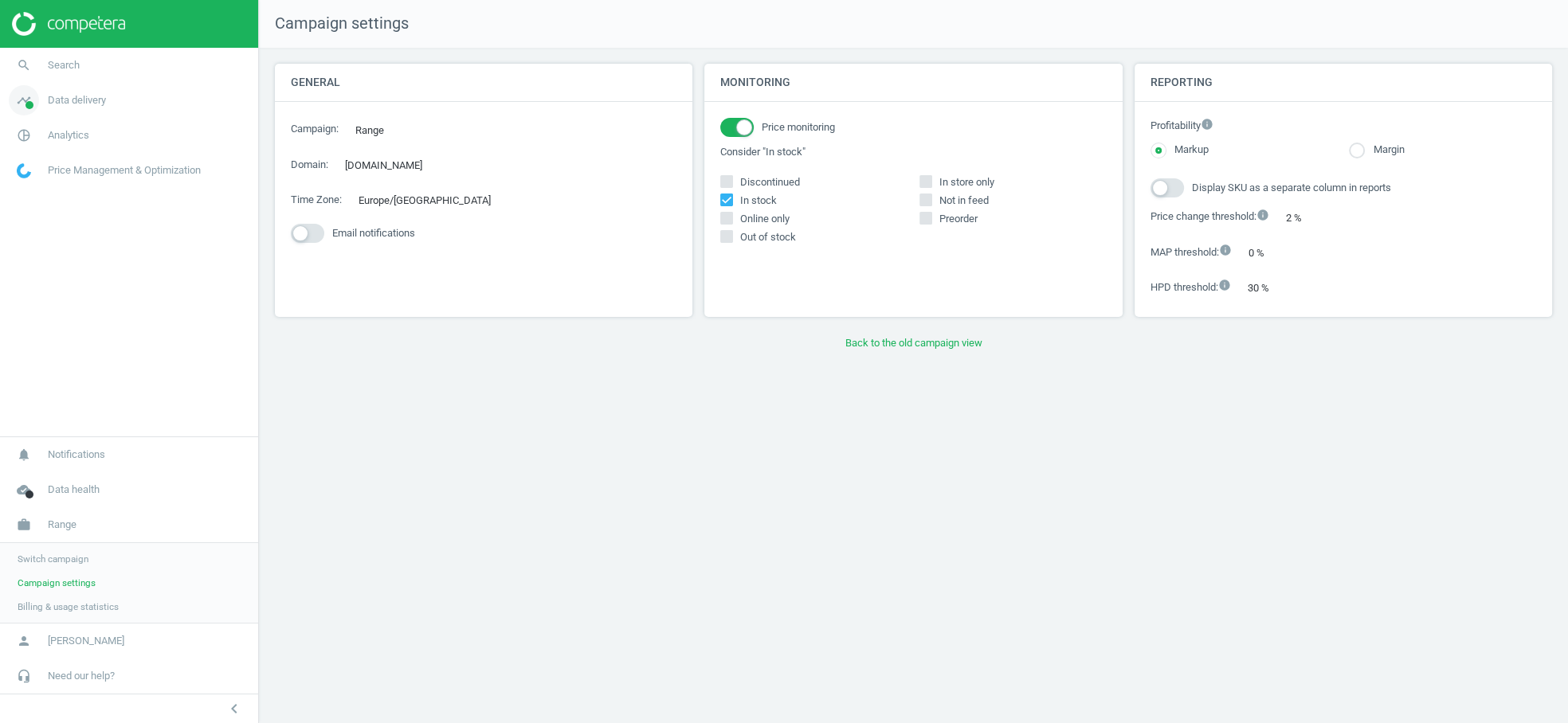
click at [57, 106] on span "Data delivery" at bounding box center [76, 100] width 58 height 14
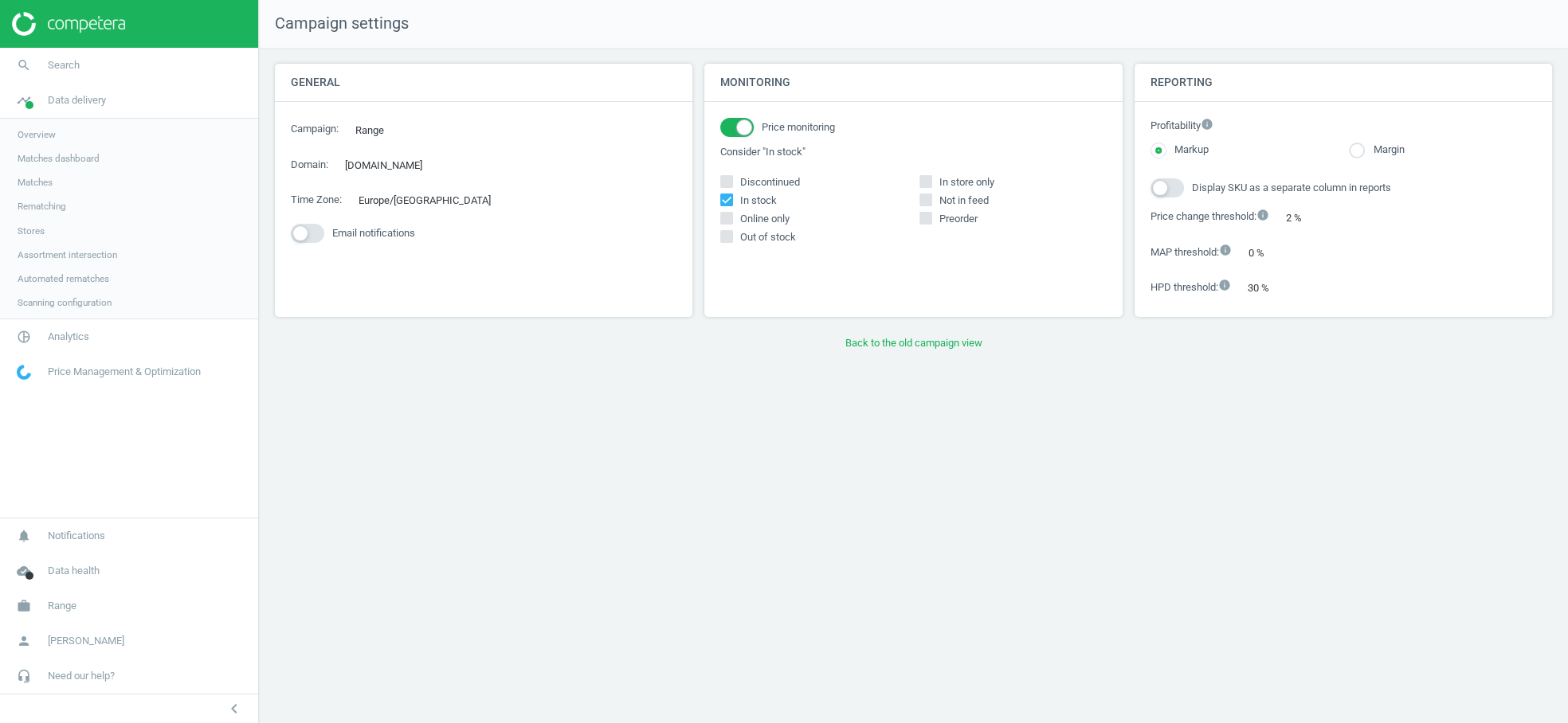
click at [54, 137] on span "Overview" at bounding box center [37, 134] width 39 height 13
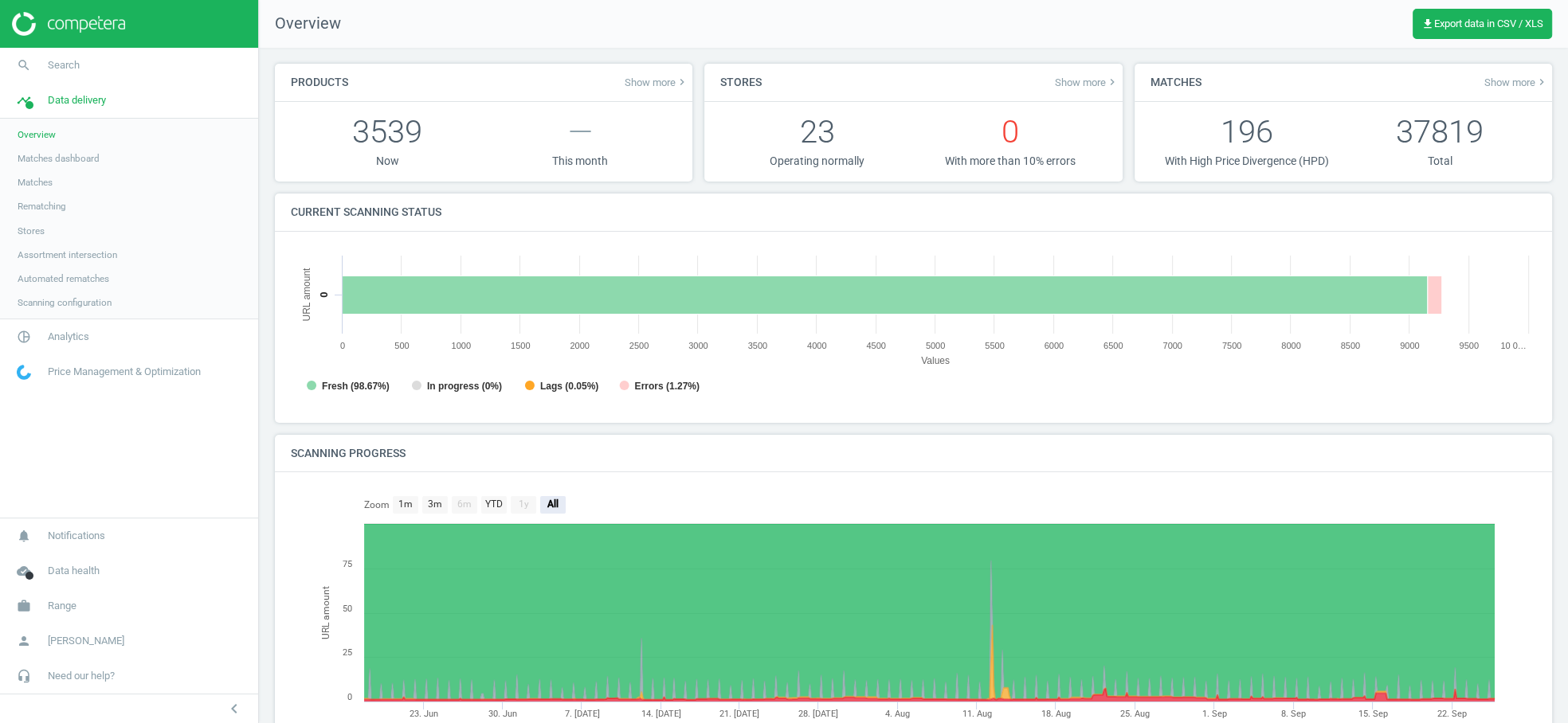
scroll to position [347, 1260]
click at [52, 157] on span "Matches dashboard" at bounding box center [58, 158] width 82 height 13
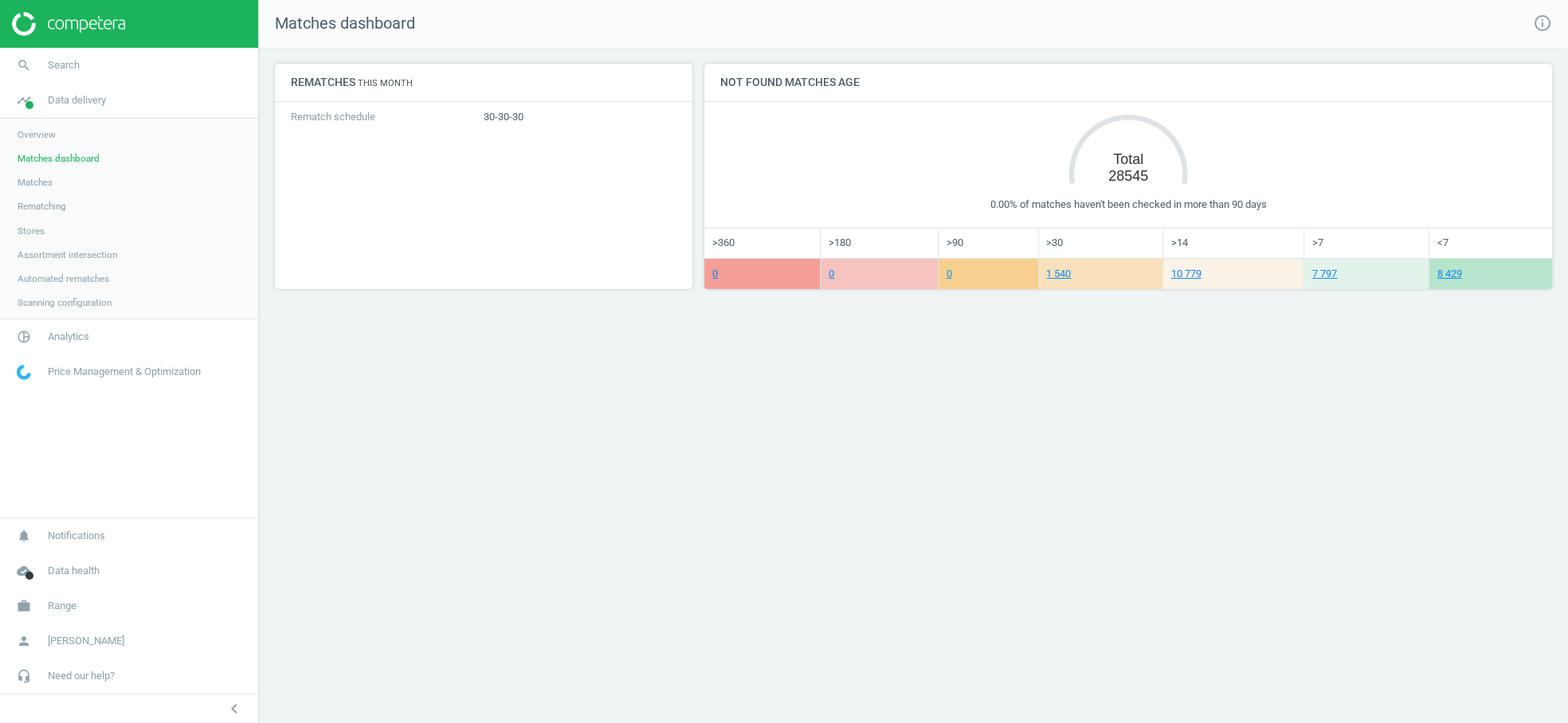
click at [37, 136] on span "Overview" at bounding box center [37, 134] width 39 height 13
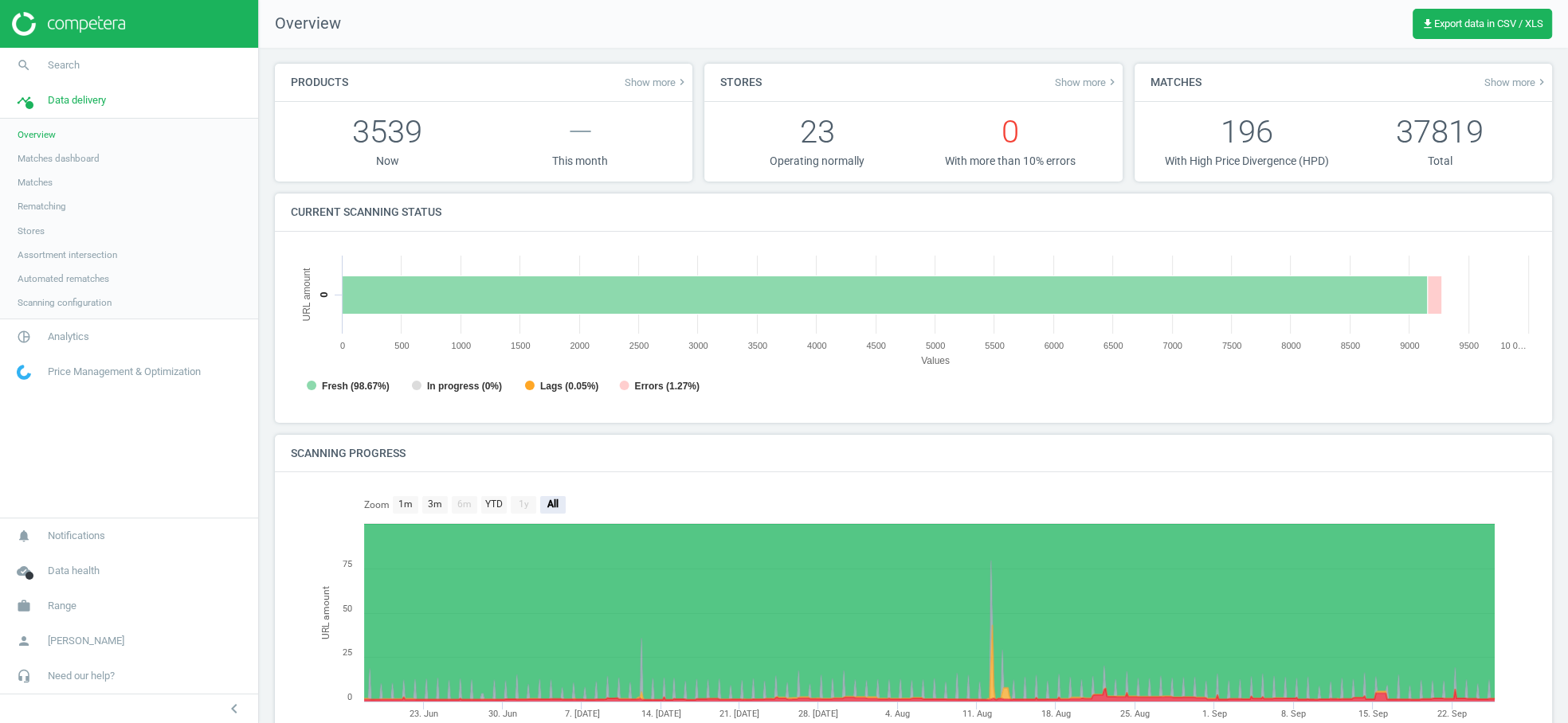
scroll to position [347, 1260]
